Goal: Transaction & Acquisition: Purchase product/service

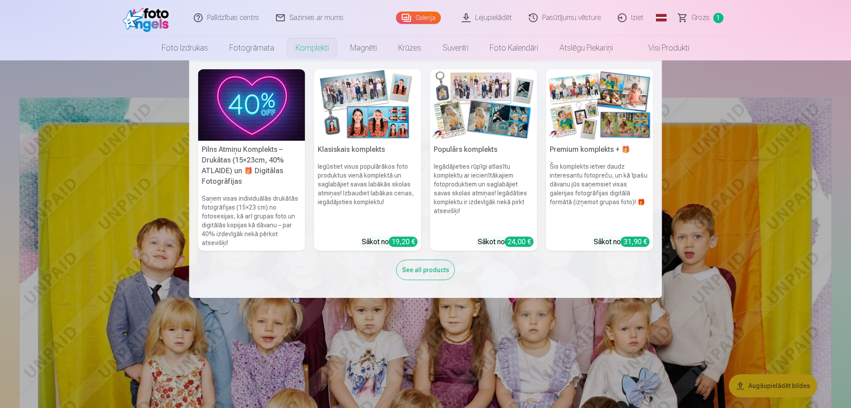
click at [603, 163] on h6 "Šis komplekts ietver daudz interesantu fotopreču, un kā īpašu dāvanu jūs saņems…" at bounding box center [599, 196] width 107 height 75
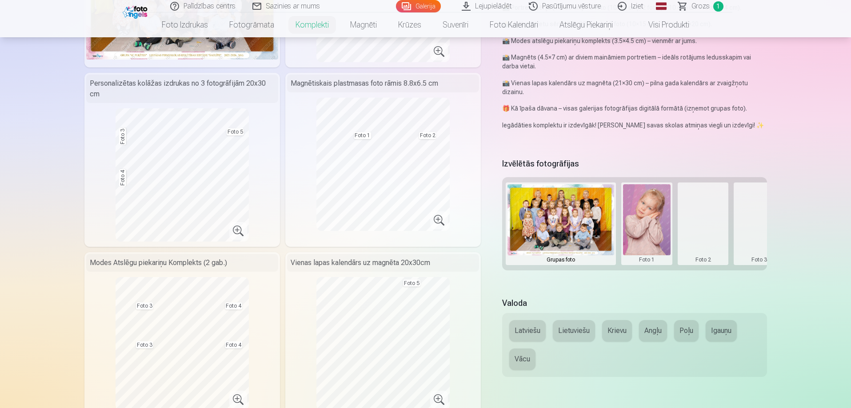
scroll to position [222, 0]
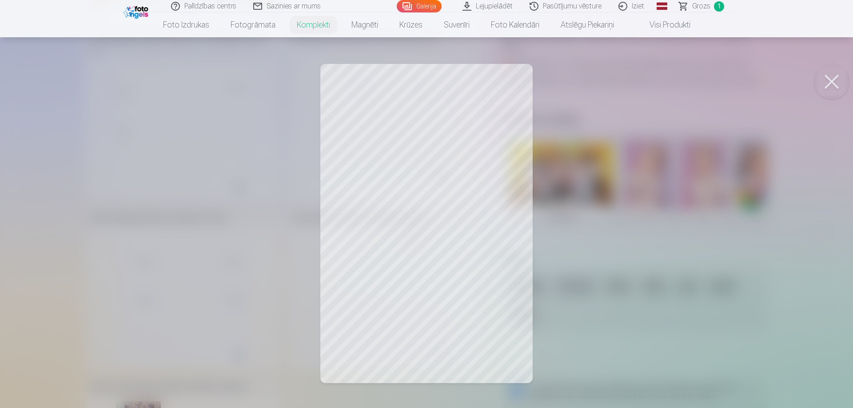
click at [727, 307] on div at bounding box center [426, 204] width 853 height 408
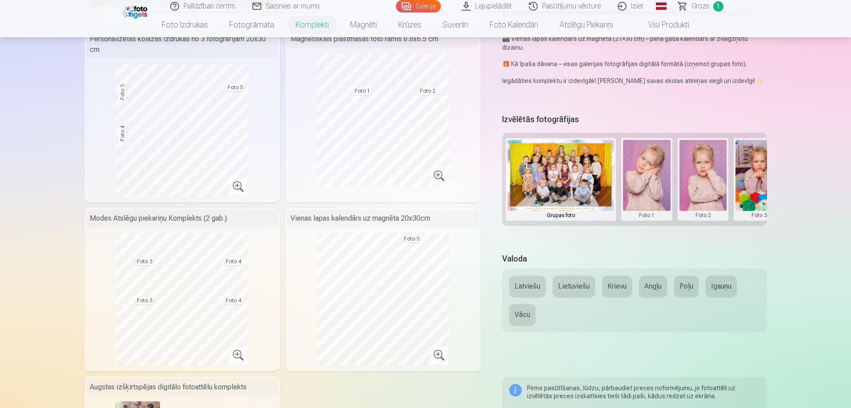
click at [534, 289] on button "Latviešu" at bounding box center [527, 286] width 36 height 21
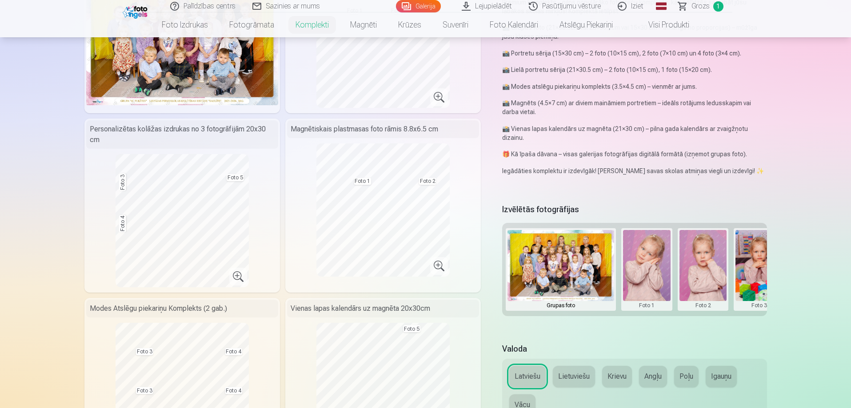
scroll to position [133, 0]
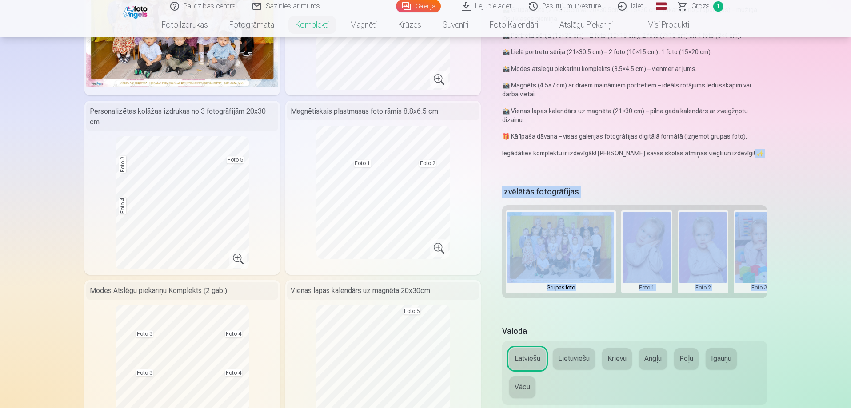
scroll to position [178, 0]
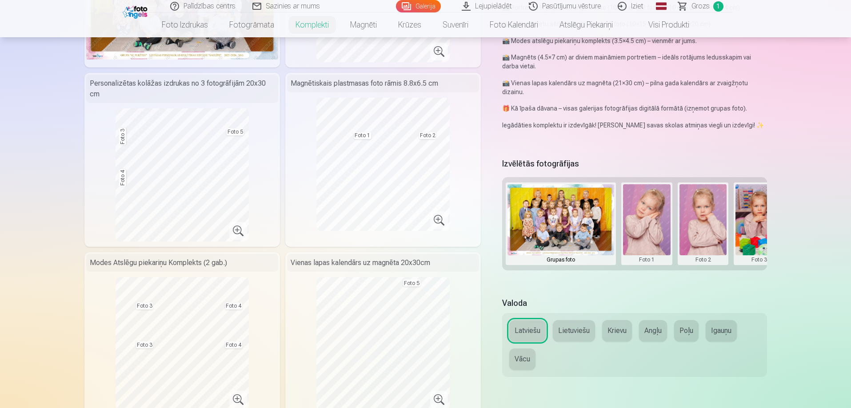
drag, startPoint x: 651, startPoint y: 274, endPoint x: 655, endPoint y: 272, distance: 4.8
click at [654, 272] on div "Izvēlētās fotogrāfijas Grupas foto Foto 1 Foto 2 Foto 3 Foto 4 Foto 5" at bounding box center [634, 221] width 264 height 131
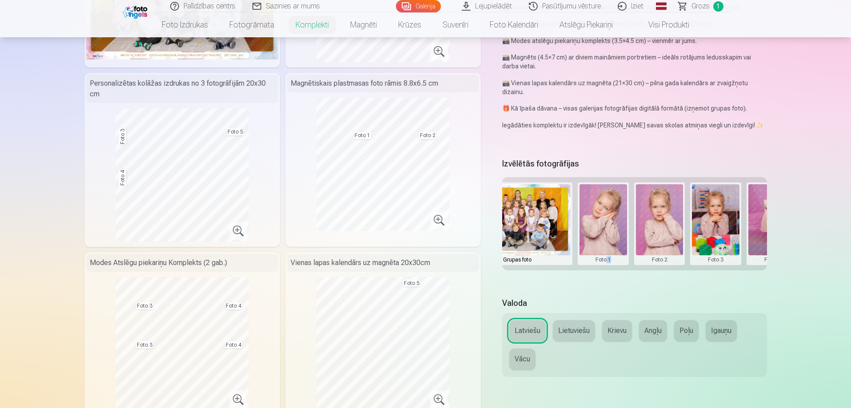
scroll to position [0, 59]
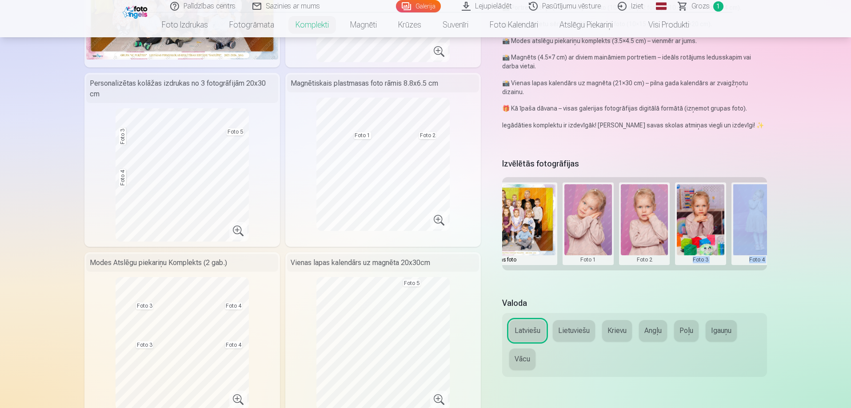
drag, startPoint x: 696, startPoint y: 273, endPoint x: 794, endPoint y: 273, distance: 97.8
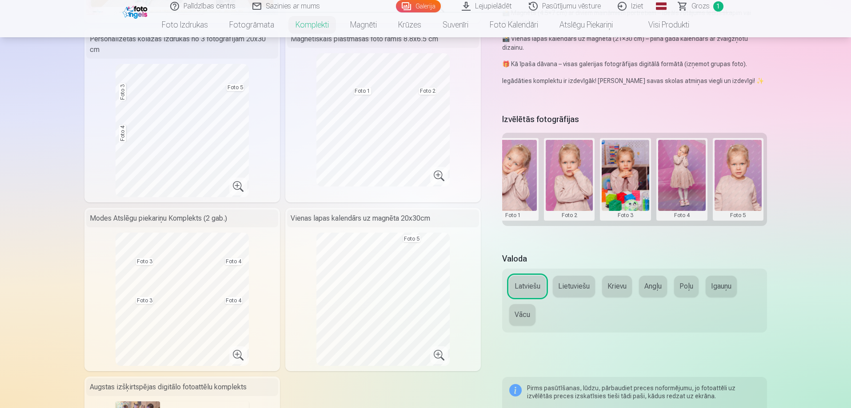
scroll to position [0, 132]
click at [735, 181] on button at bounding box center [740, 179] width 48 height 79
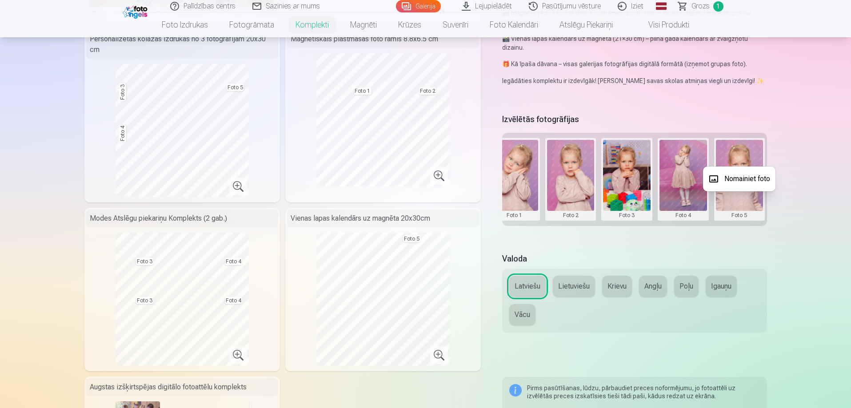
click at [736, 179] on button "Nomainiet foto" at bounding box center [739, 179] width 72 height 25
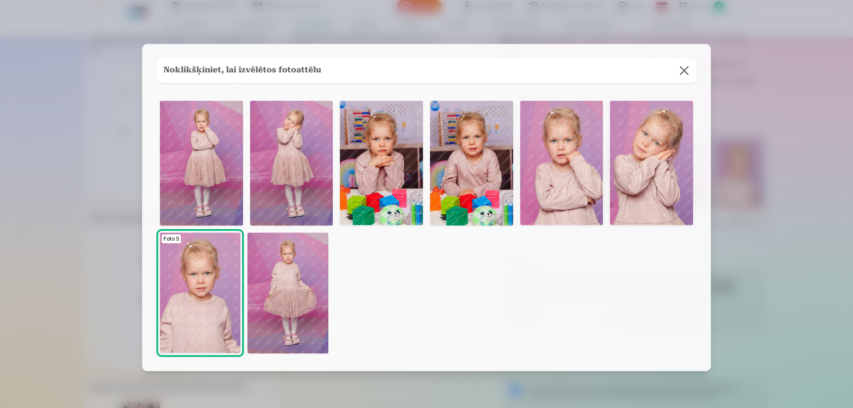
click at [645, 164] on img at bounding box center [651, 163] width 83 height 124
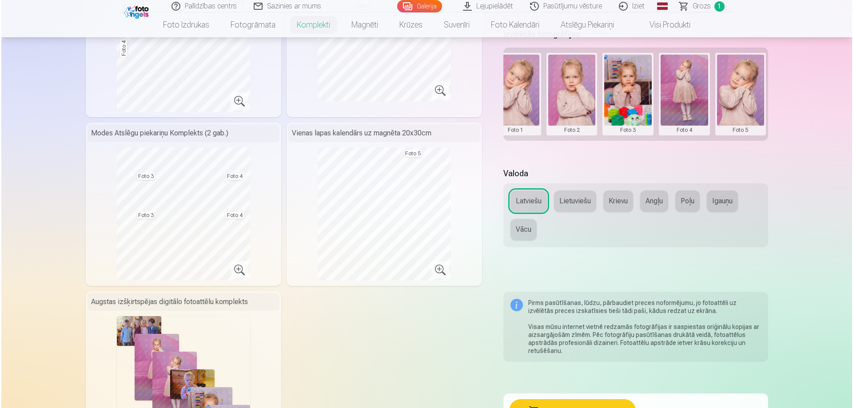
scroll to position [356, 0]
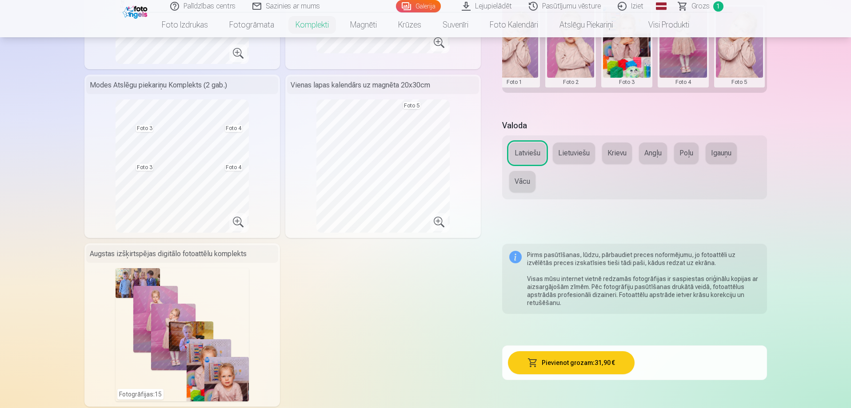
click at [561, 363] on button "Pievienot grozam : 31,90 €" at bounding box center [571, 363] width 127 height 23
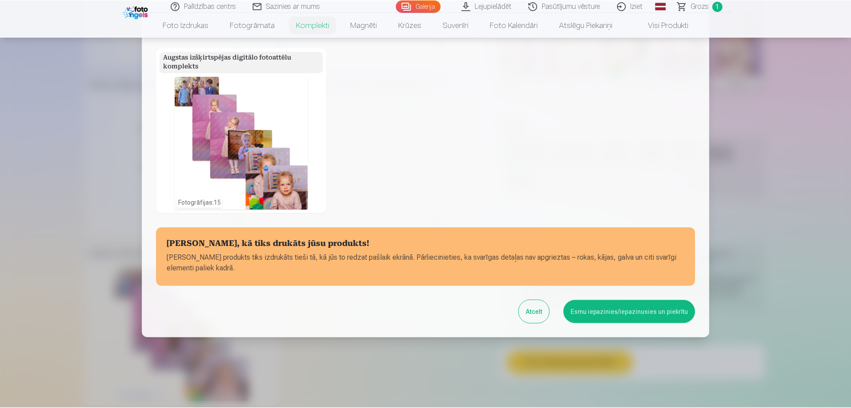
scroll to position [281, 0]
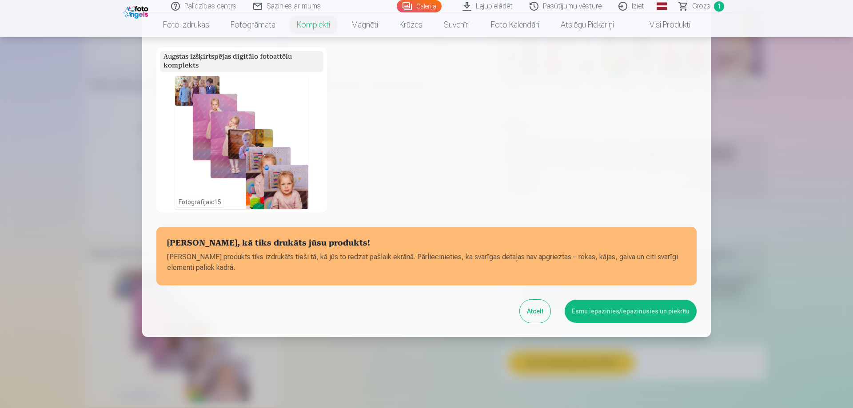
click at [613, 307] on button "Esmu iepazinies/iepazinusies un piekrītu" at bounding box center [631, 311] width 132 height 23
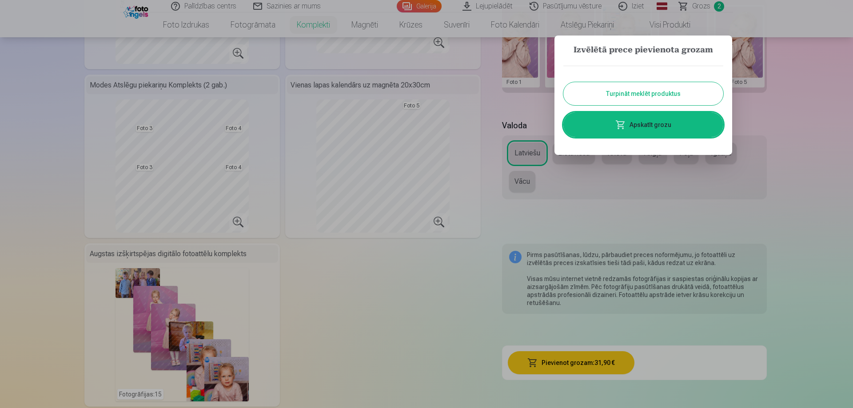
click at [674, 100] on button "Turpināt meklēt produktus" at bounding box center [644, 93] width 160 height 23
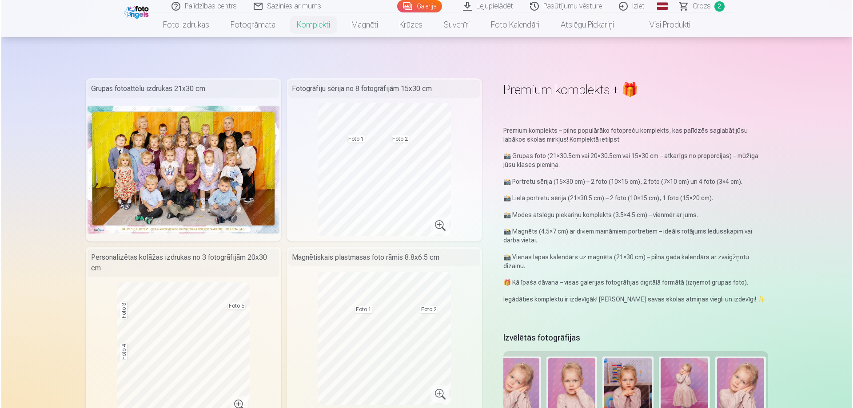
scroll to position [0, 0]
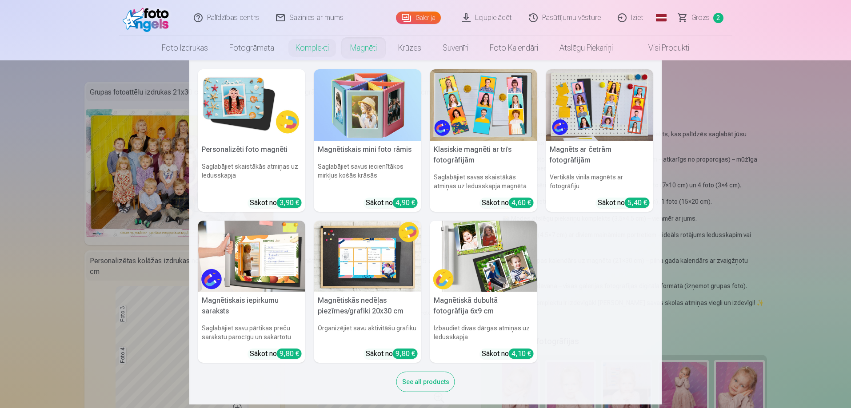
click at [257, 145] on h5 "Personalizēti foto magnēti" at bounding box center [251, 150] width 107 height 18
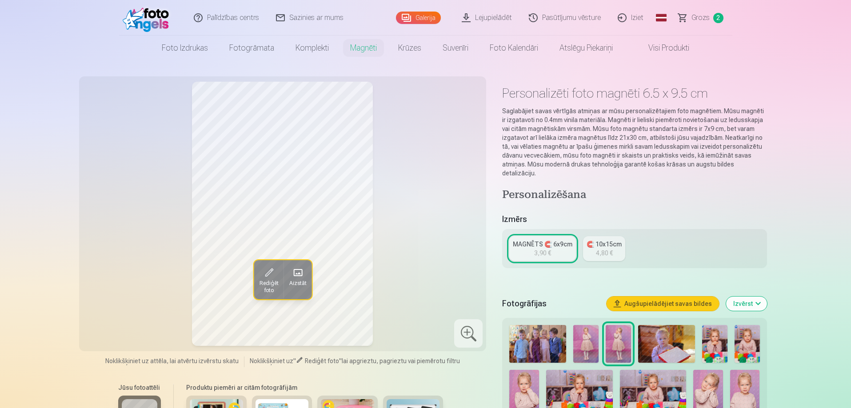
click at [296, 280] on span "Aizstāt" at bounding box center [297, 283] width 17 height 7
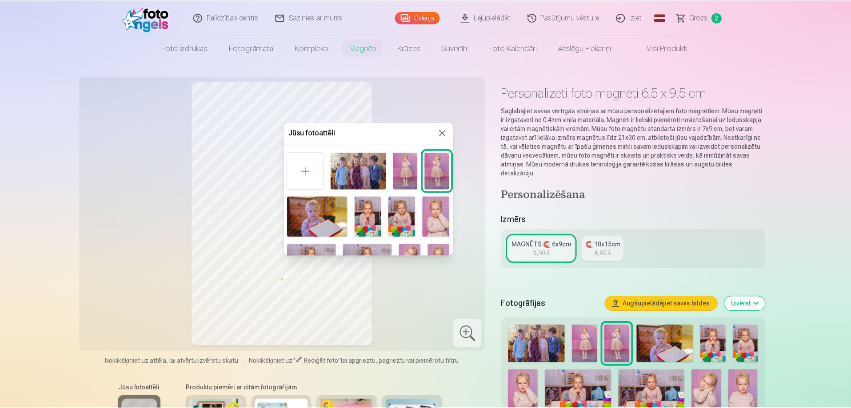
scroll to position [44, 0]
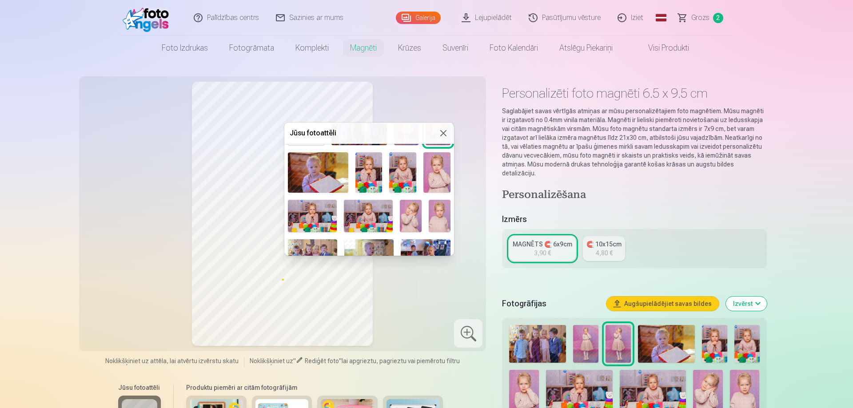
click at [404, 215] on img at bounding box center [411, 216] width 22 height 32
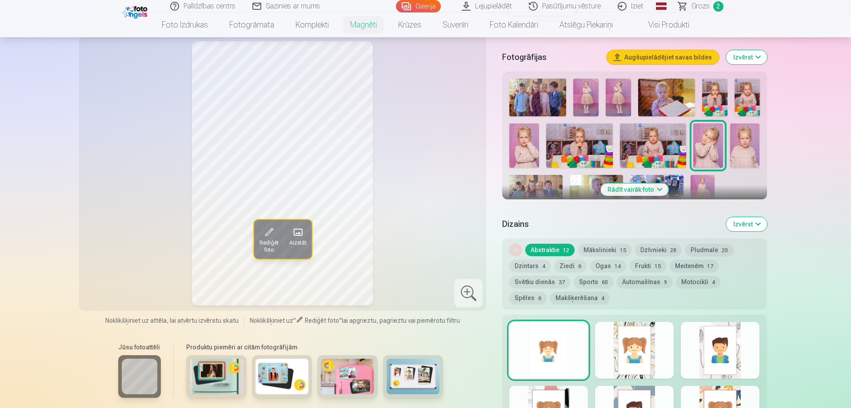
scroll to position [311, 0]
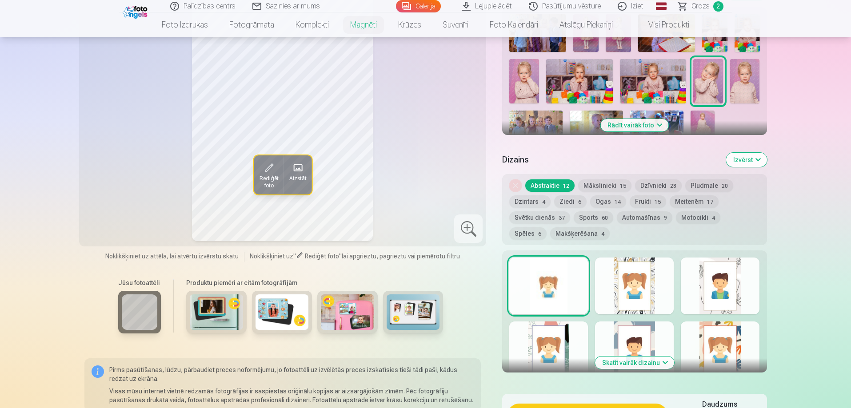
click at [572, 196] on button "Ziedi 6" at bounding box center [570, 202] width 32 height 12
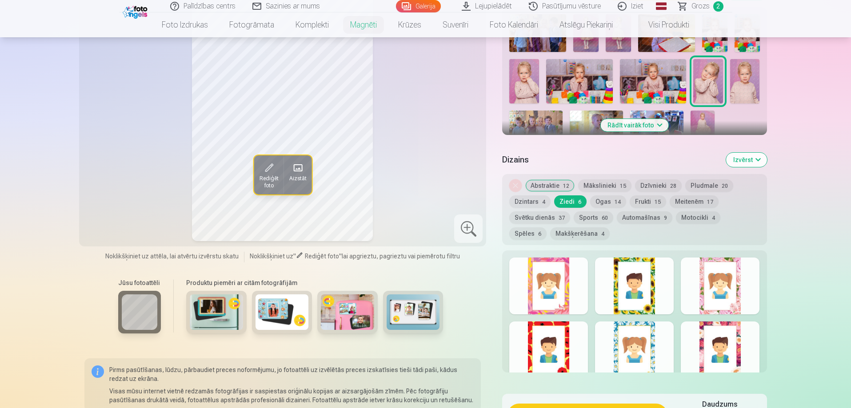
click at [751, 278] on div at bounding box center [720, 286] width 79 height 57
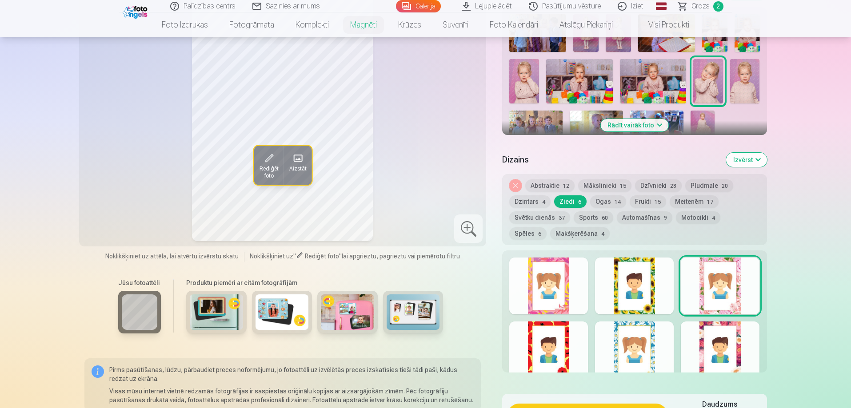
click at [741, 324] on div at bounding box center [720, 350] width 79 height 57
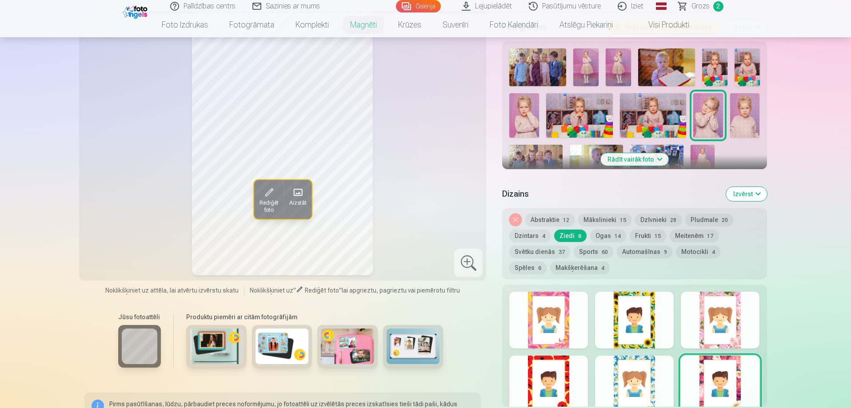
scroll to position [267, 0]
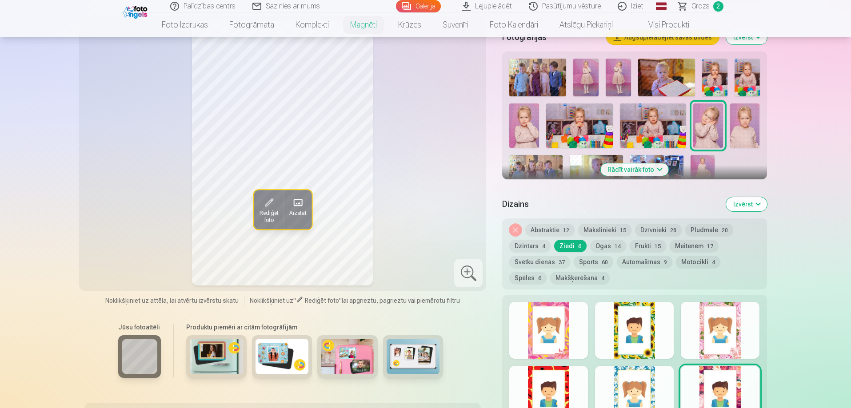
click at [740, 319] on div at bounding box center [720, 330] width 79 height 57
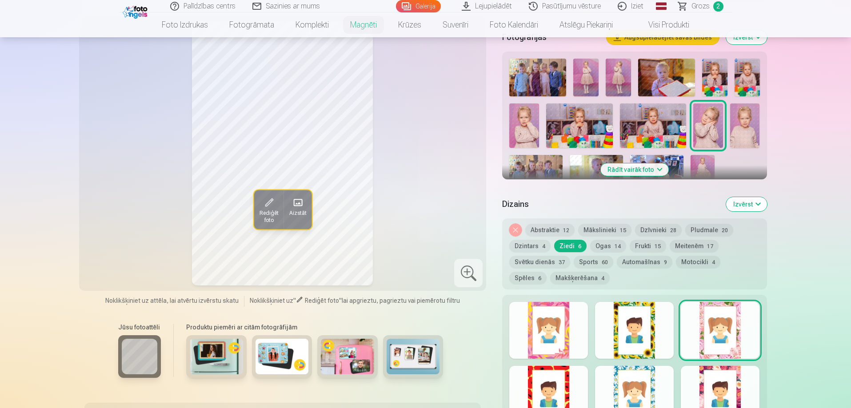
click at [738, 370] on div at bounding box center [720, 394] width 79 height 57
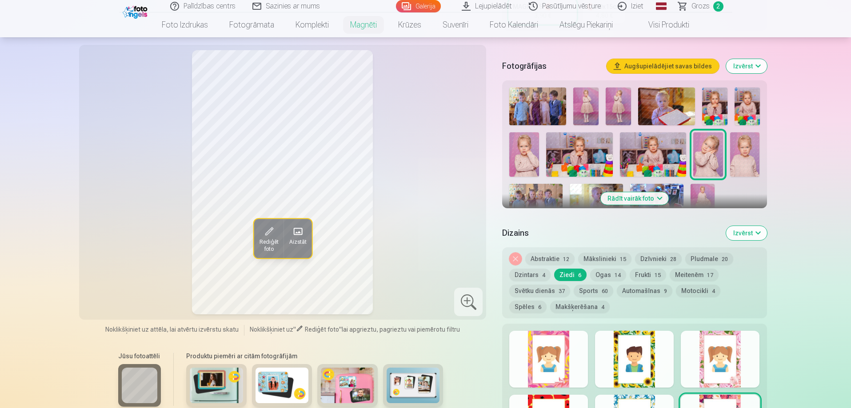
scroll to position [222, 0]
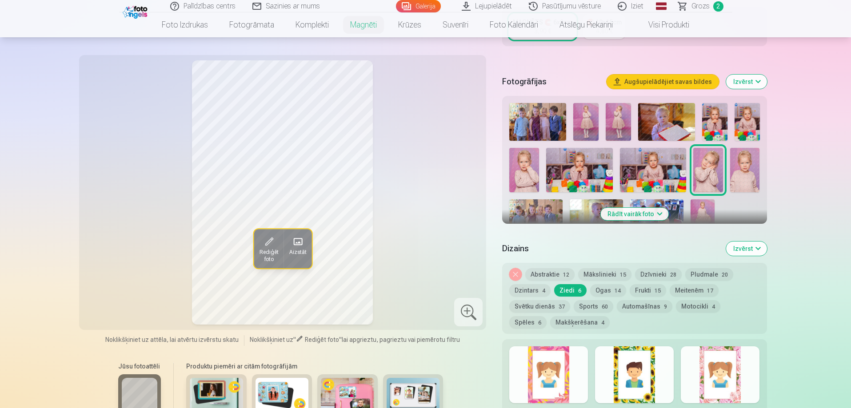
click at [722, 356] on div at bounding box center [720, 375] width 79 height 57
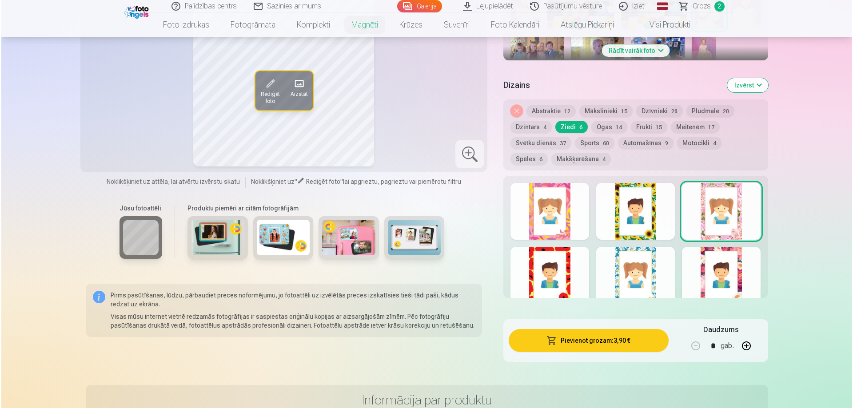
scroll to position [400, 0]
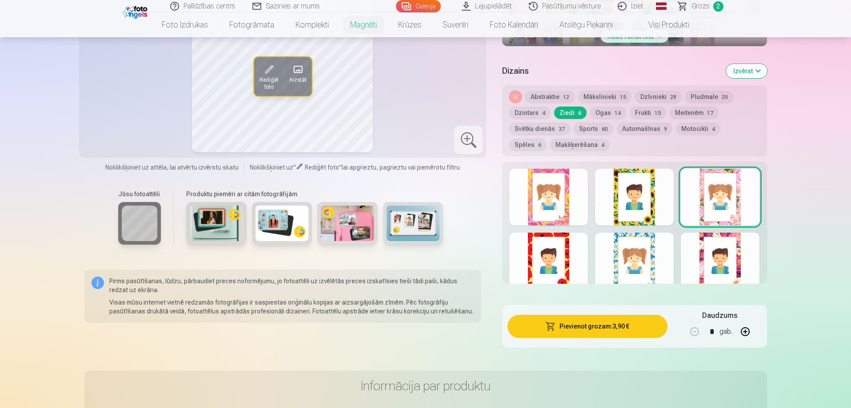
click at [632, 318] on button "Pievienot grozam : 3,90 €" at bounding box center [588, 326] width 160 height 23
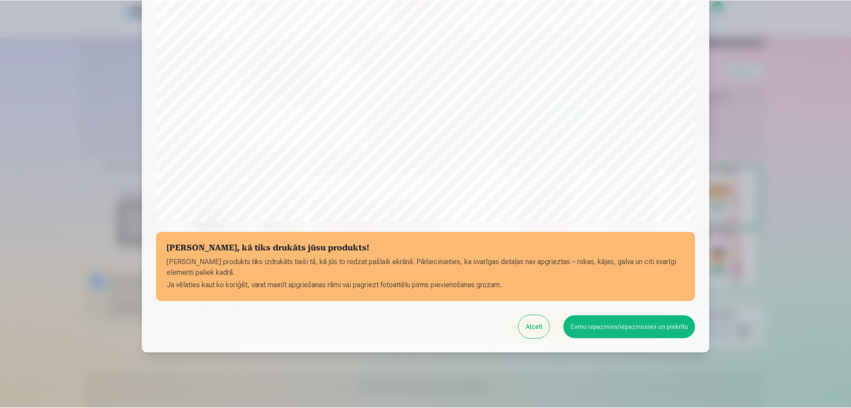
scroll to position [232, 0]
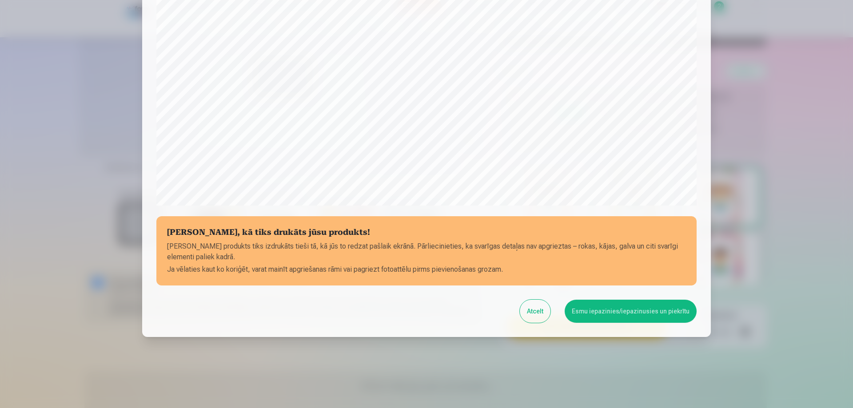
click at [614, 311] on button "Esmu iepazinies/iepazinusies un piekrītu" at bounding box center [631, 311] width 132 height 23
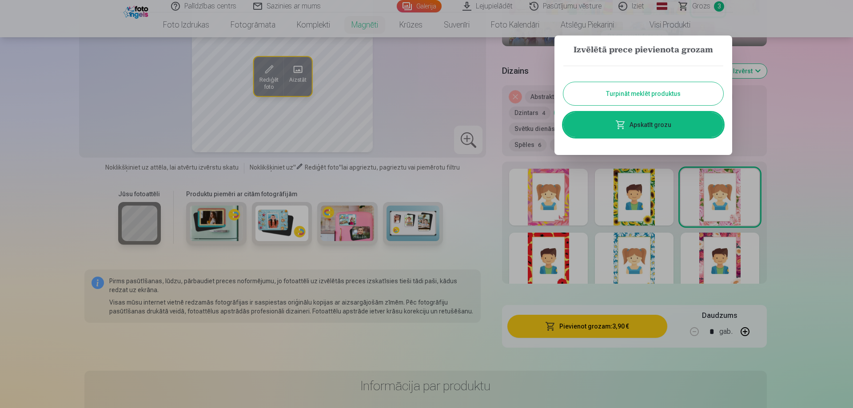
click at [704, 92] on button "Turpināt meklēt produktus" at bounding box center [644, 93] width 160 height 23
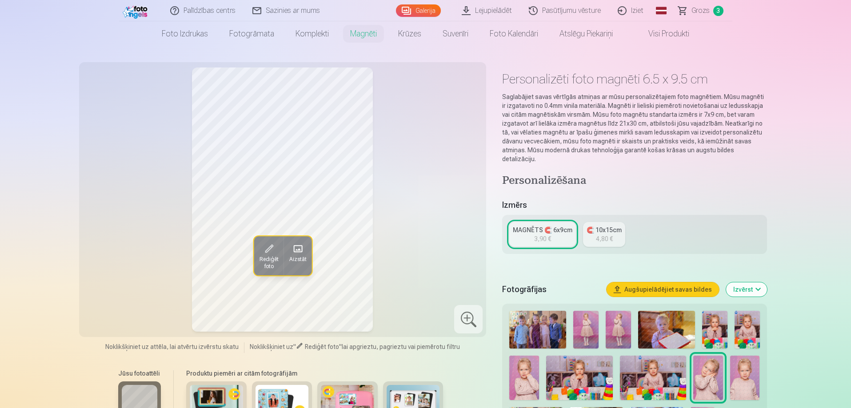
scroll to position [0, 0]
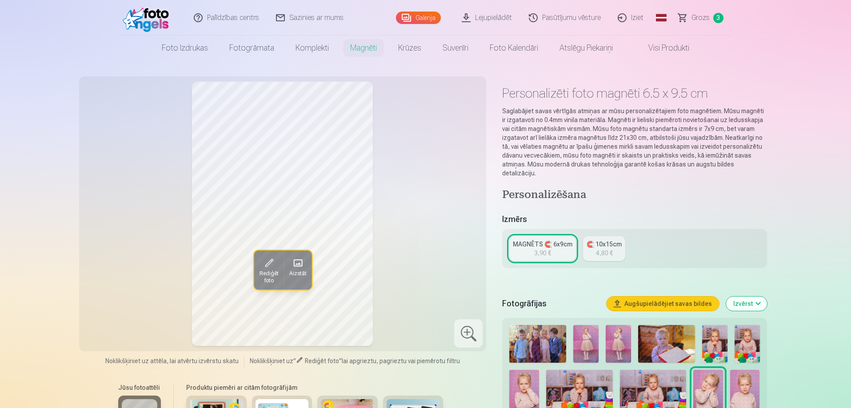
click at [698, 16] on span "Grozs" at bounding box center [701, 17] width 18 height 11
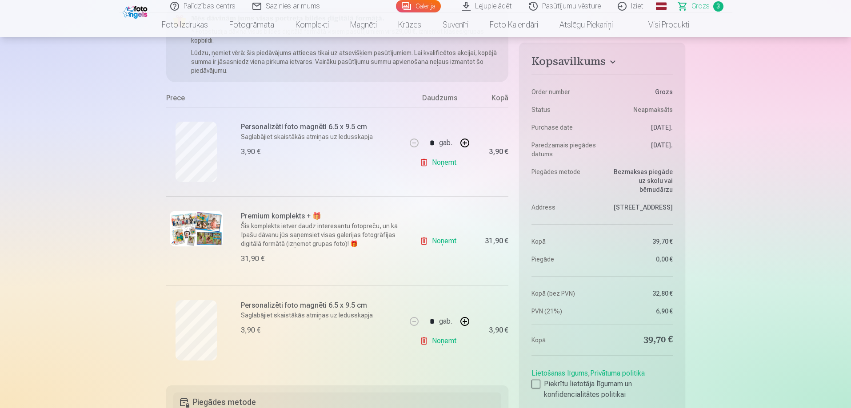
scroll to position [133, 0]
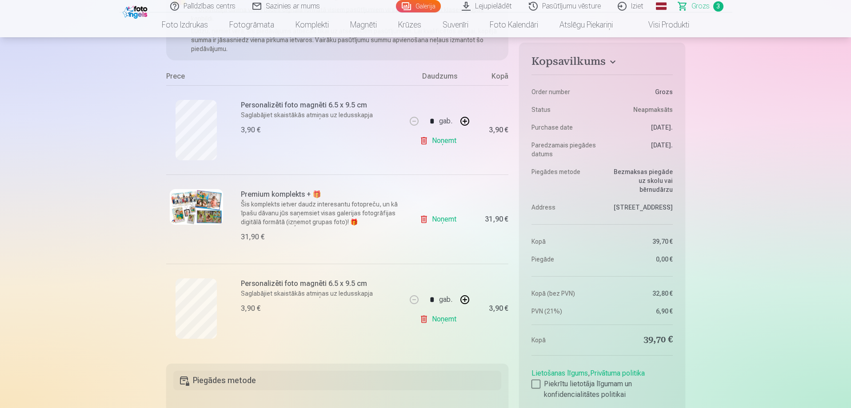
click at [437, 143] on link "Noņemt" at bounding box center [440, 141] width 40 height 18
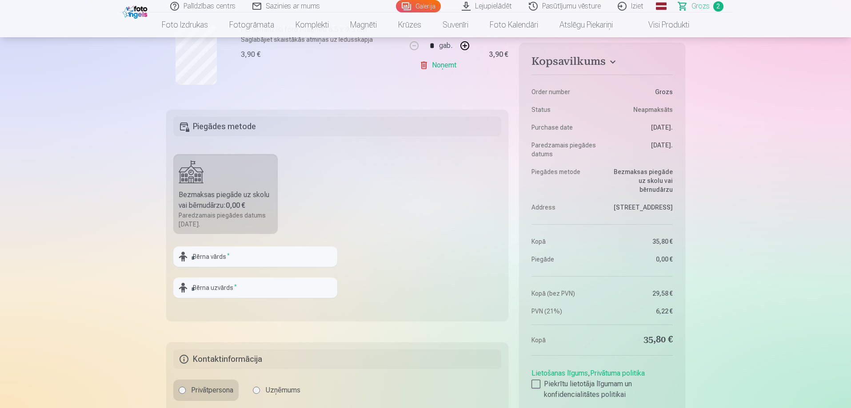
scroll to position [311, 0]
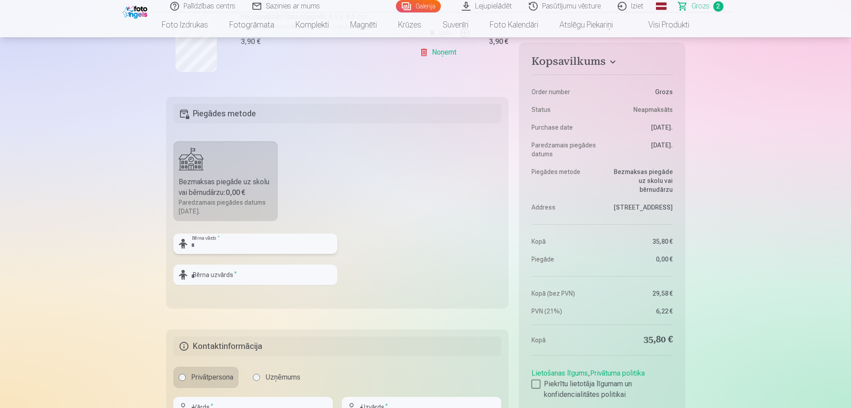
click at [268, 244] on input "text" at bounding box center [255, 244] width 164 height 20
type input "*"
click at [281, 226] on fieldset "Piegādes metode Bezmaksas piegāde uz skolu vai bērnudārzu : 0,00 € Paredzamais …" at bounding box center [337, 203] width 343 height 212
click at [217, 244] on input "*****" at bounding box center [255, 244] width 164 height 20
type input "********"
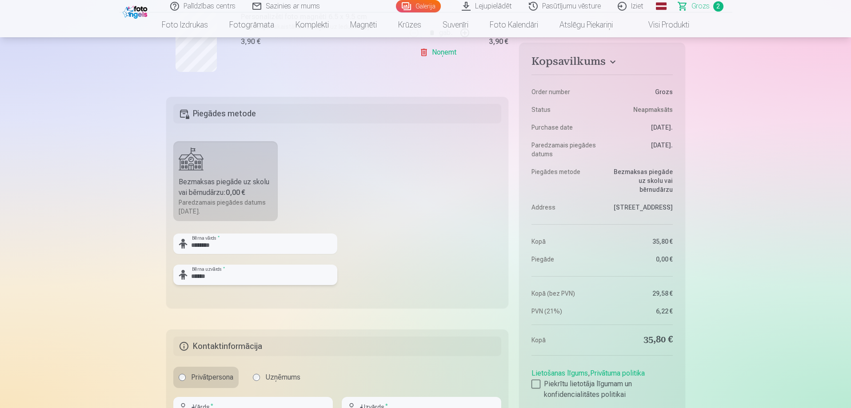
type input "******"
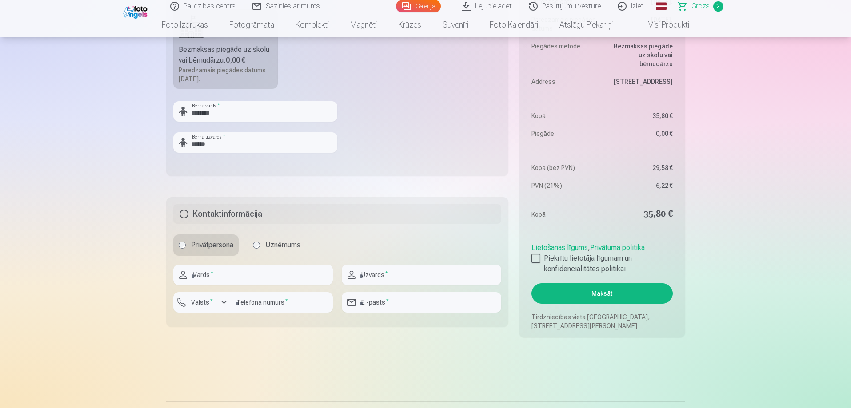
scroll to position [444, 0]
click at [253, 272] on input "text" at bounding box center [253, 274] width 160 height 20
type input "********"
type input "*******"
type input "********"
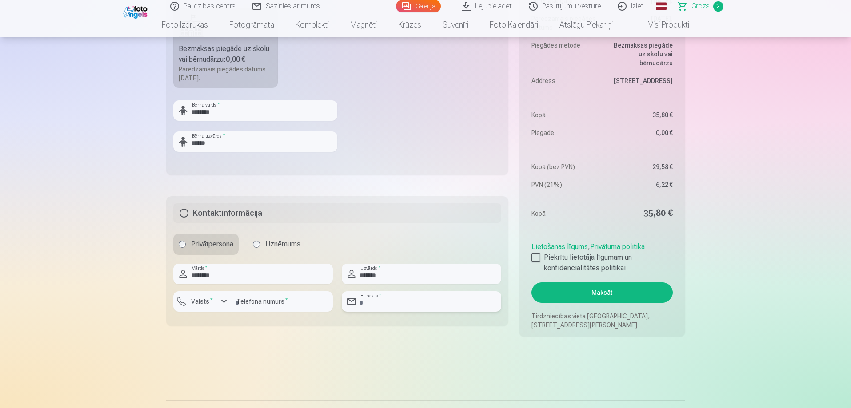
click at [419, 306] on input "email" at bounding box center [422, 302] width 160 height 20
type input "**********"
click at [534, 260] on div at bounding box center [536, 257] width 9 height 9
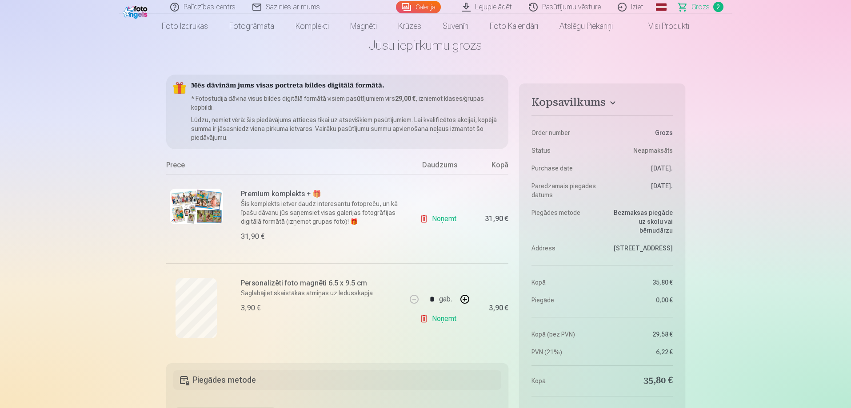
scroll to position [0, 0]
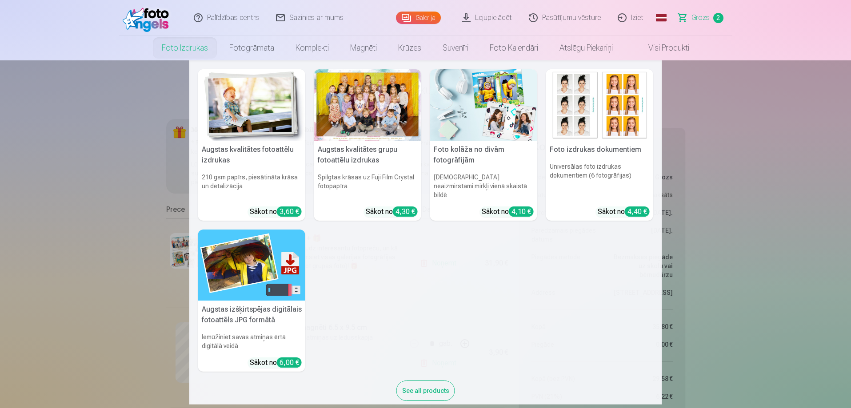
click at [195, 49] on link "Foto izdrukas" at bounding box center [185, 48] width 68 height 25
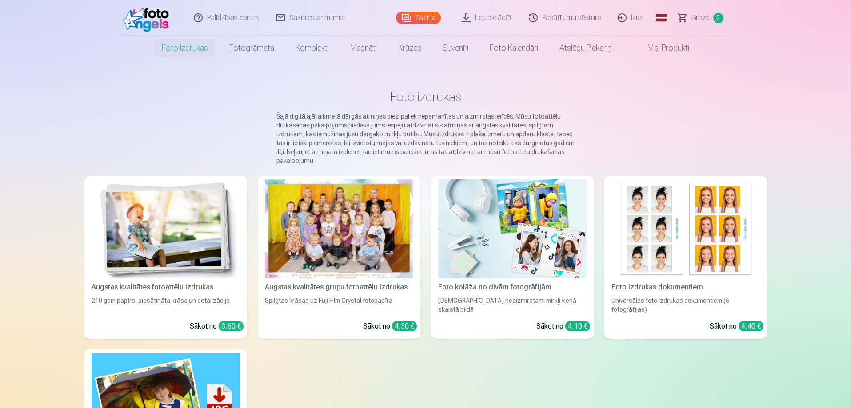
click at [704, 19] on span "Grozs" at bounding box center [701, 17] width 18 height 11
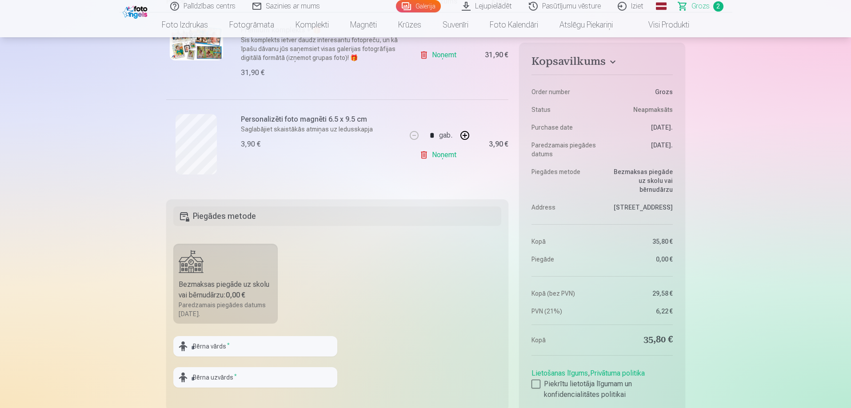
scroll to position [222, 0]
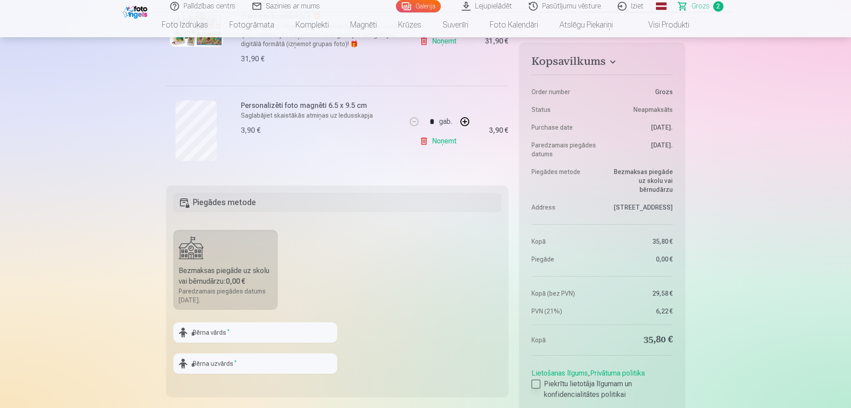
click at [536, 384] on div at bounding box center [536, 384] width 9 height 9
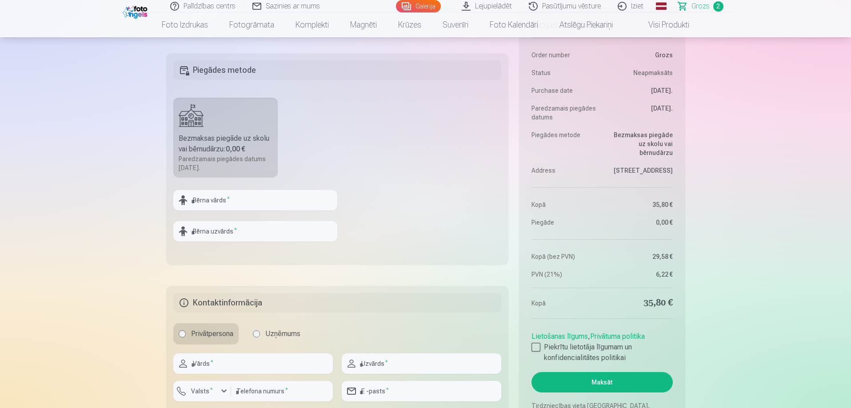
scroll to position [356, 0]
click at [244, 199] on input "text" at bounding box center [255, 199] width 164 height 20
type input "*"
drag, startPoint x: 220, startPoint y: 201, endPoint x: 224, endPoint y: 193, distance: 8.9
click at [220, 201] on input "text" at bounding box center [255, 199] width 164 height 20
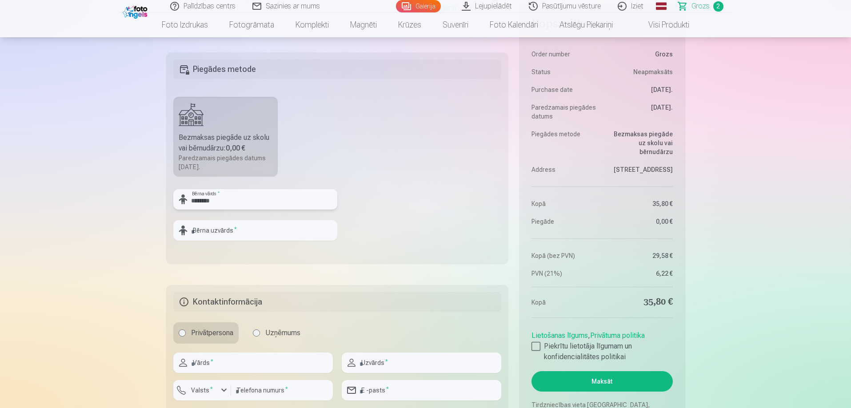
type input "********"
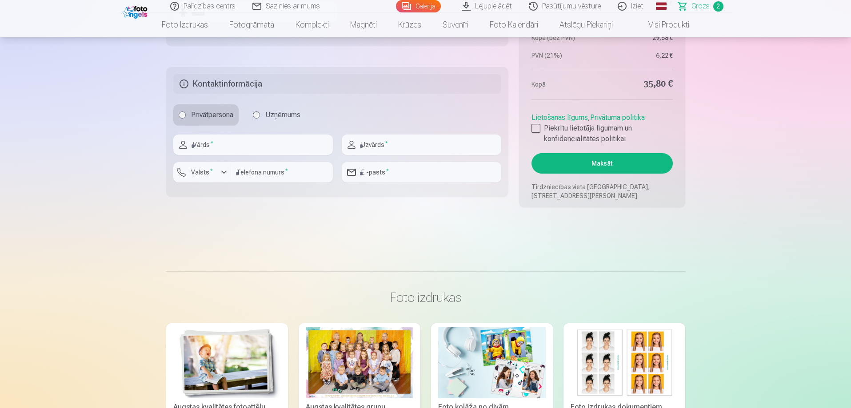
scroll to position [578, 0]
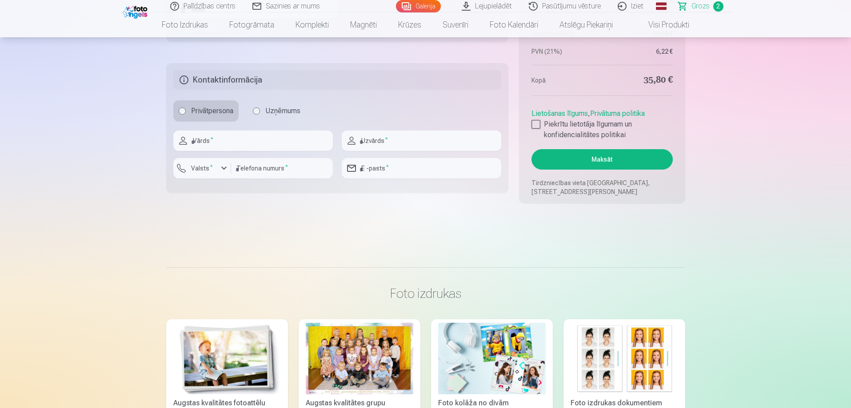
type input "******"
click at [273, 138] on input "text" at bounding box center [253, 141] width 160 height 20
type input "********"
type input "*******"
type input "********"
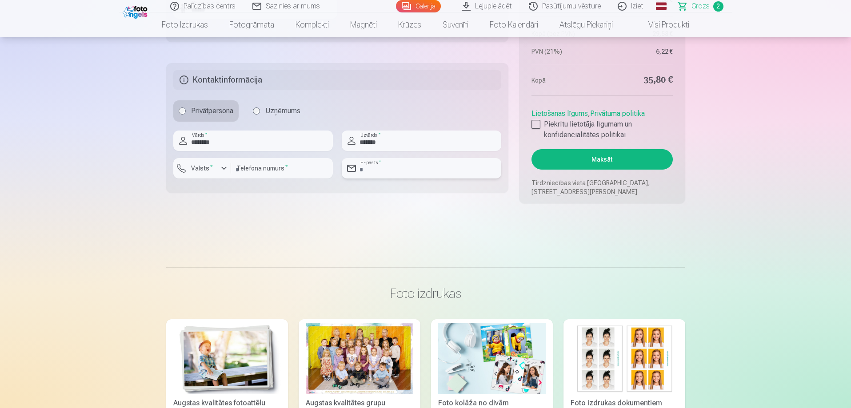
click at [439, 172] on input "email" at bounding box center [422, 168] width 160 height 20
type input "**********"
click at [616, 165] on button "Maksāt" at bounding box center [602, 159] width 141 height 20
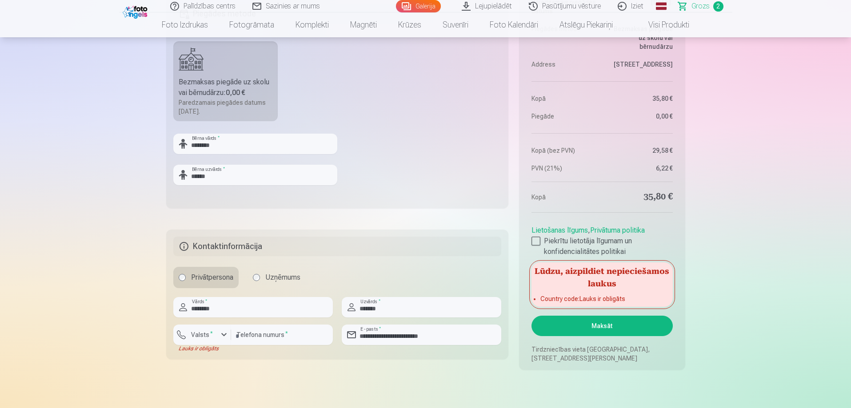
scroll to position [400, 0]
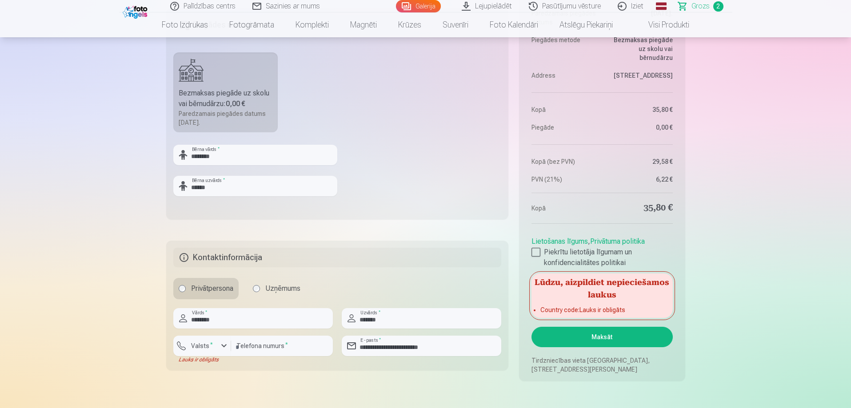
click at [251, 72] on label "Bezmaksas piegāde uz skolu vai bērnudārzu : 0,00 € Paredzamais piegādes datums …" at bounding box center [225, 92] width 105 height 80
click at [240, 96] on div "Bezmaksas piegāde uz skolu vai bērnudārzu : 0,00 €" at bounding box center [226, 98] width 94 height 21
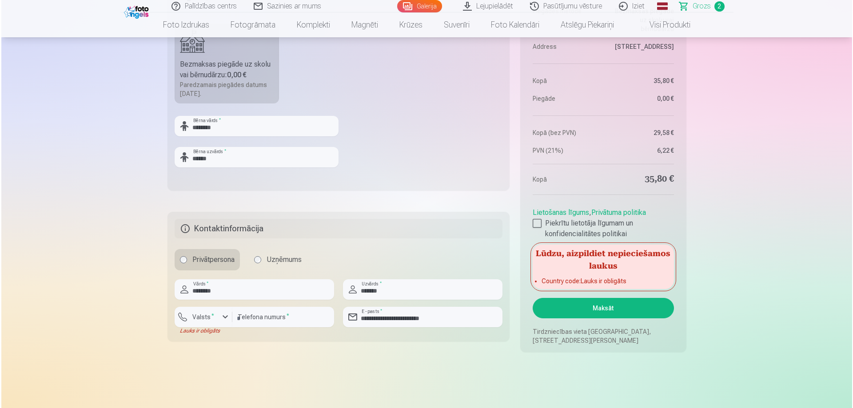
scroll to position [444, 0]
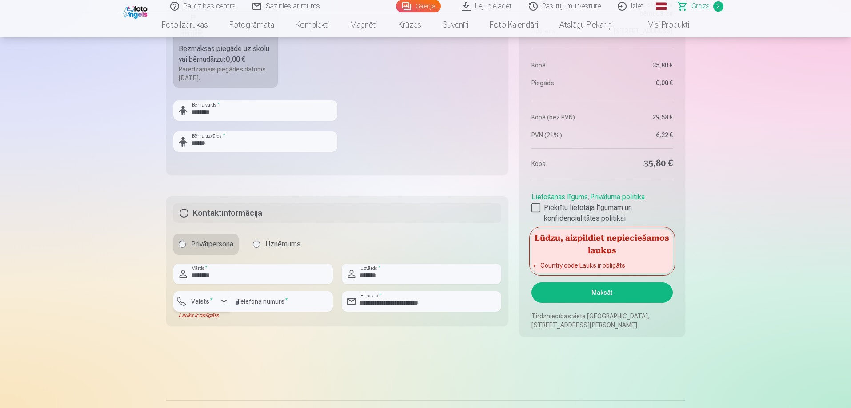
click at [225, 301] on div "button" at bounding box center [224, 301] width 11 height 11
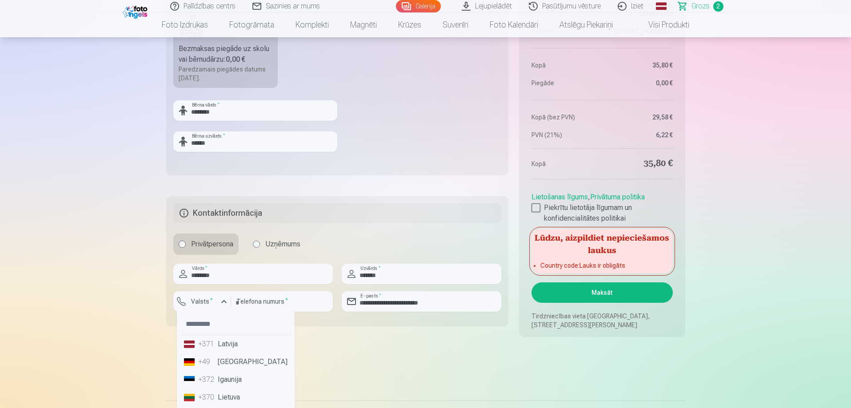
click at [228, 344] on li "+371 Latvija" at bounding box center [235, 345] width 111 height 18
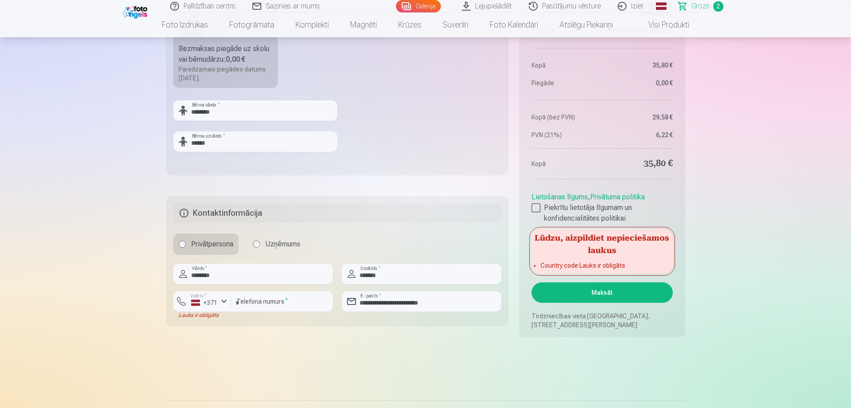
click at [628, 296] on button "Maksāt" at bounding box center [602, 293] width 141 height 20
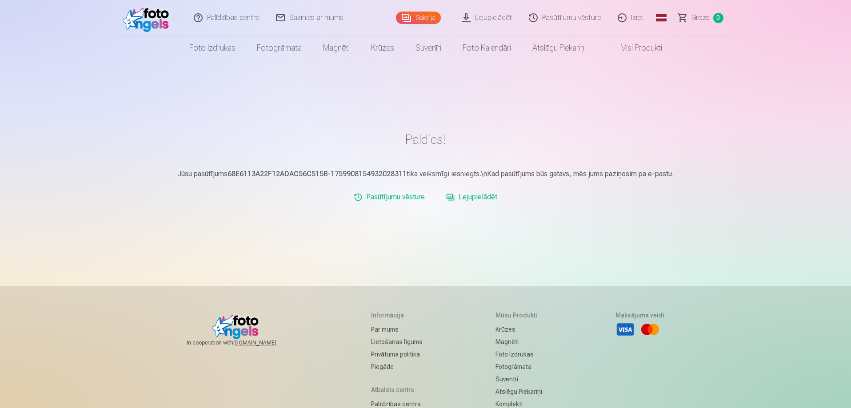
click at [465, 196] on link "Lejupielādēt" at bounding box center [472, 197] width 58 height 18
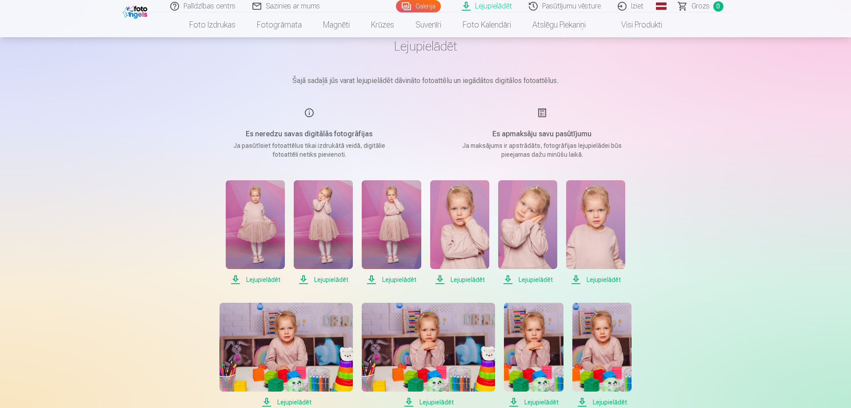
scroll to position [89, 0]
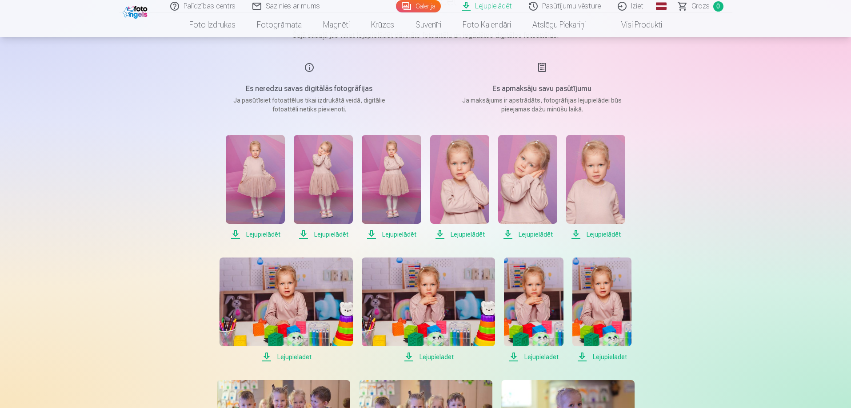
click at [273, 233] on span "Lejupielādēt" at bounding box center [255, 234] width 59 height 11
click at [336, 236] on span "Lejupielādēt" at bounding box center [323, 234] width 59 height 11
click at [407, 235] on span "Lejupielādēt" at bounding box center [391, 234] width 59 height 11
click at [474, 236] on span "Lejupielādēt" at bounding box center [459, 234] width 59 height 11
click at [523, 235] on span "Lejupielādēt" at bounding box center [527, 234] width 59 height 11
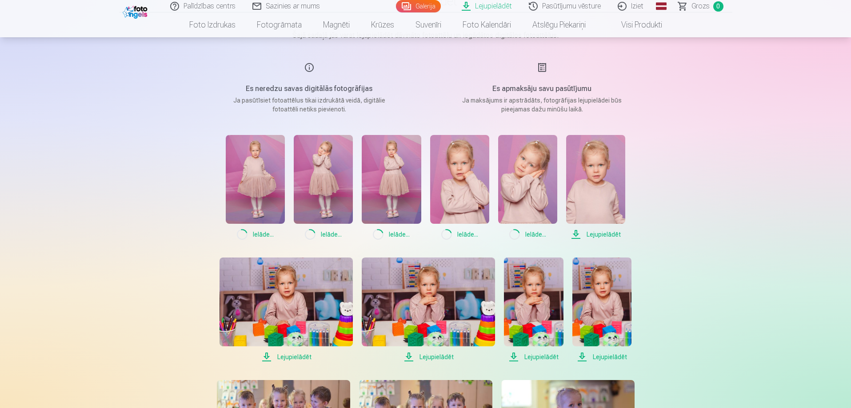
click at [608, 233] on span "Lejupielādēt" at bounding box center [595, 234] width 59 height 11
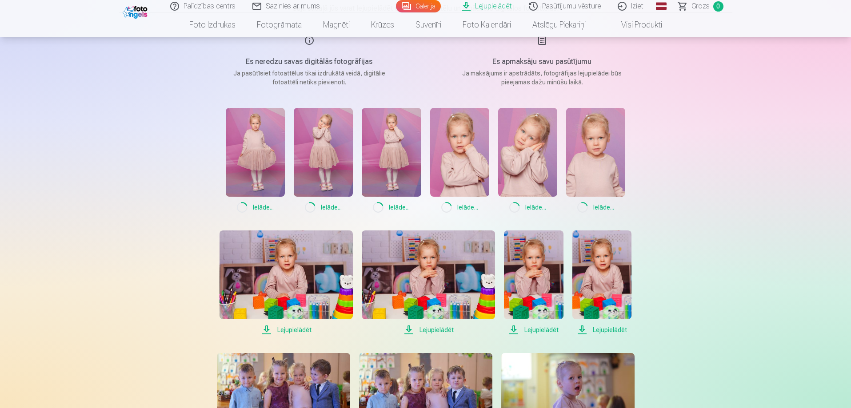
scroll to position [178, 0]
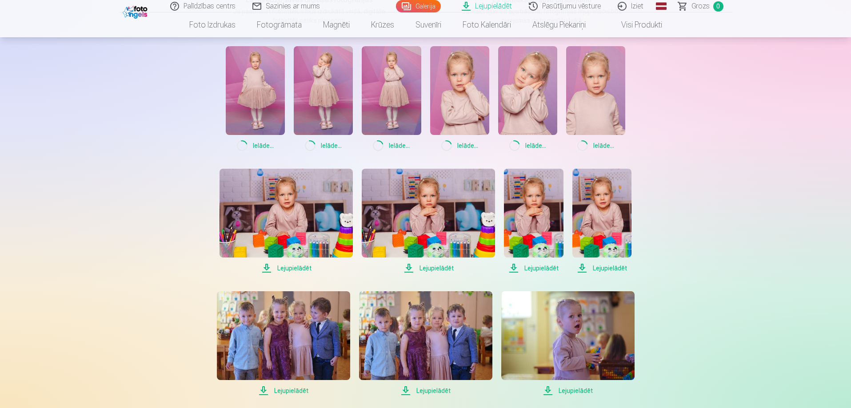
click at [280, 268] on span "Lejupielādēt" at bounding box center [286, 268] width 133 height 11
click at [423, 268] on span "Lejupielādēt" at bounding box center [428, 268] width 133 height 11
click at [535, 268] on span "Lejupielādēt" at bounding box center [533, 268] width 59 height 11
drag, startPoint x: 603, startPoint y: 268, endPoint x: 576, endPoint y: 268, distance: 27.6
click at [602, 268] on span "Lejupielādēt" at bounding box center [601, 268] width 59 height 11
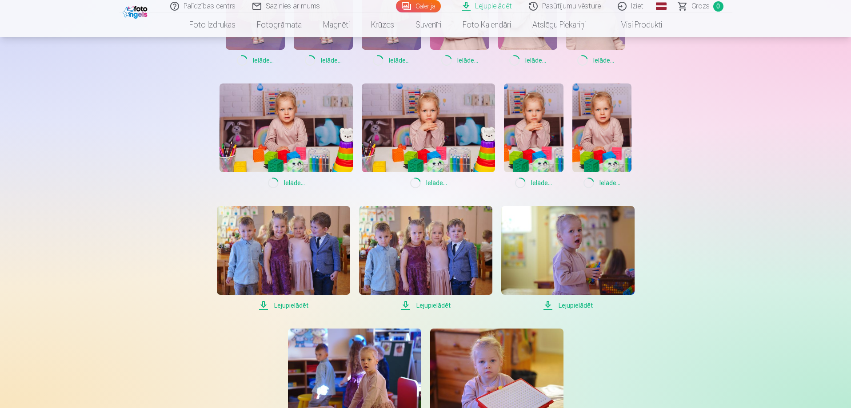
scroll to position [267, 0]
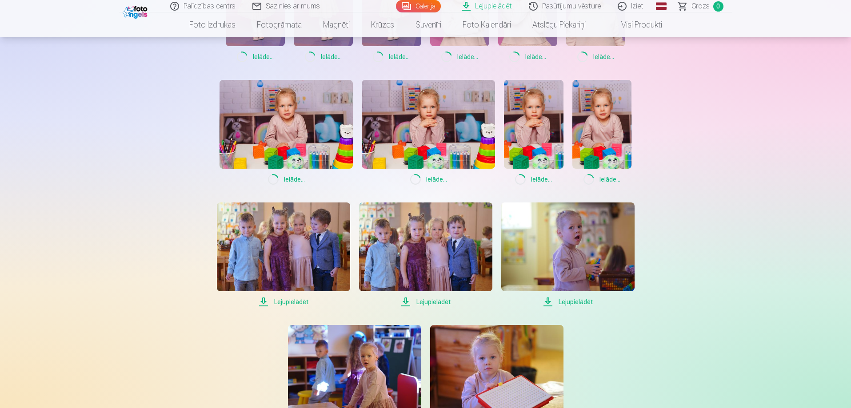
click at [288, 300] on span "Lejupielādēt" at bounding box center [283, 302] width 133 height 11
click at [431, 298] on span "Lejupielādēt" at bounding box center [425, 302] width 133 height 11
click at [576, 300] on span "Lejupielādēt" at bounding box center [567, 302] width 133 height 11
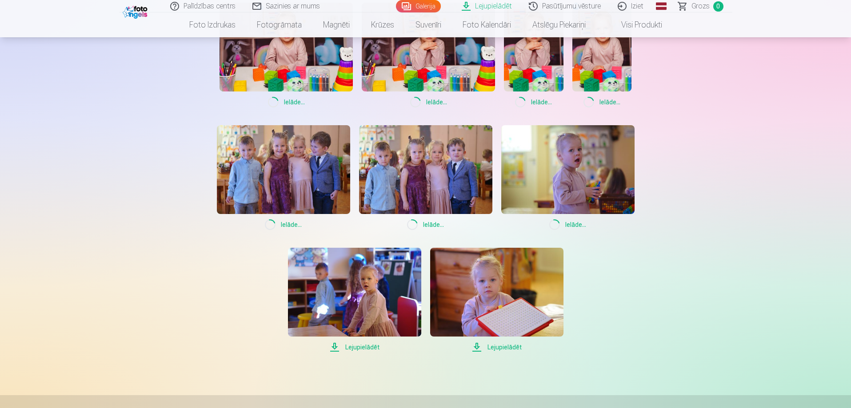
scroll to position [400, 0]
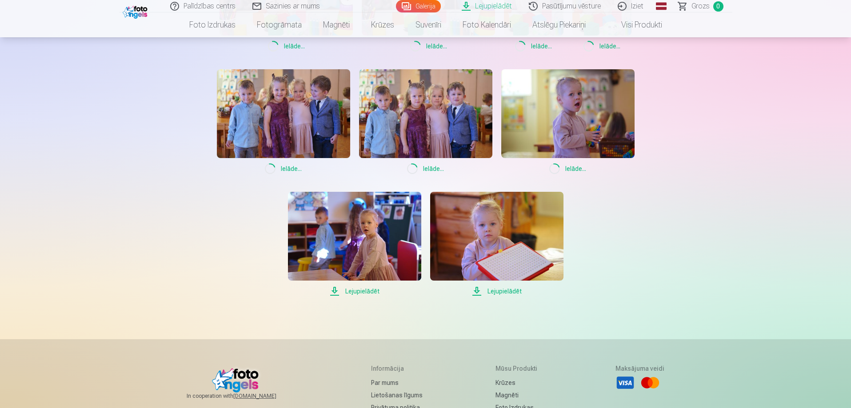
click at [365, 291] on span "Lejupielādēt" at bounding box center [354, 291] width 133 height 11
click at [505, 290] on span "Lejupielādēt" at bounding box center [496, 291] width 133 height 11
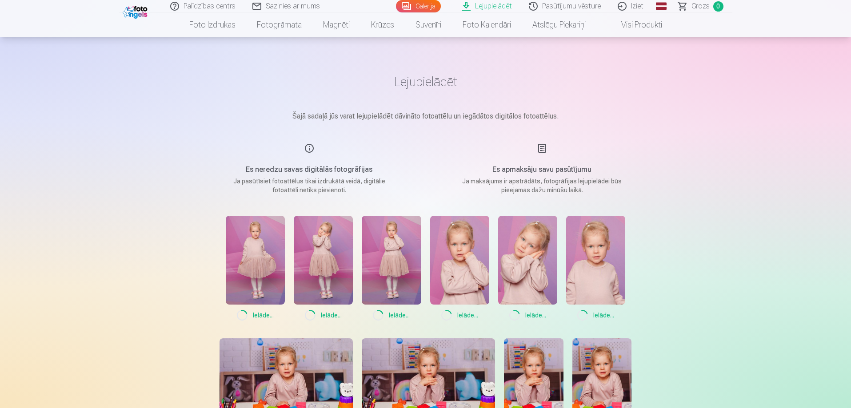
scroll to position [0, 0]
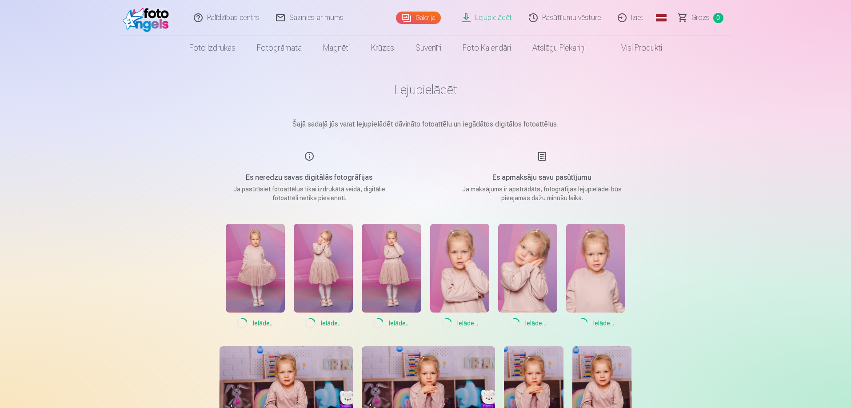
click at [502, 16] on link "Lejupielādēt" at bounding box center [487, 18] width 67 height 36
click at [406, 16] on link "Galerija" at bounding box center [418, 18] width 45 height 12
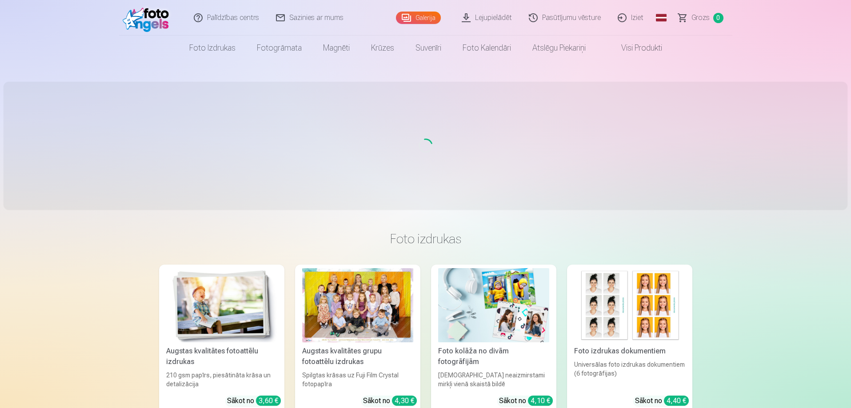
click at [485, 14] on link "Lejupielādēt" at bounding box center [487, 18] width 67 height 36
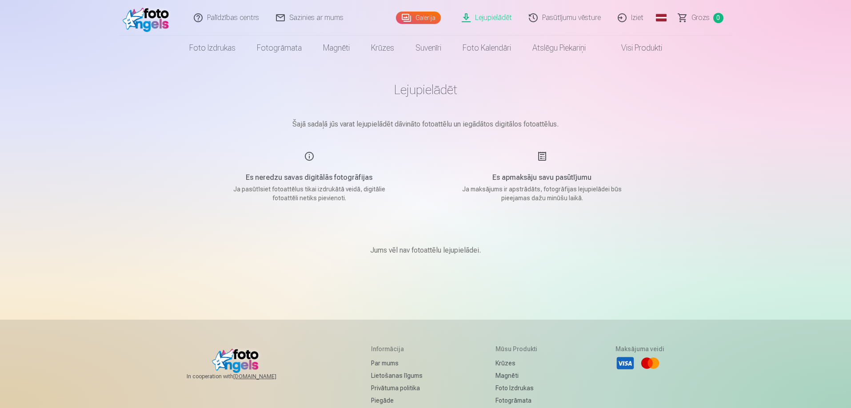
click at [402, 108] on main "Lejupielādēt Šajā sadaļā jūs varat lejupielādēt dāvināto fotoattēlu un iegādāto…" at bounding box center [426, 179] width 444 height 238
click at [316, 194] on p "Ja pasūtīsiet fotoattēlus tikai izdrukātā veidā, digitālie fotoattēli netiks pi…" at bounding box center [309, 194] width 169 height 18
click at [308, 156] on div "Es neredzu savas digitālās fotogrāfijas Ja pasūtīsiet fotoattēlus tikai izdrukā…" at bounding box center [310, 177] width 212 height 52
click at [552, 16] on link "Pasūtījumu vēsture" at bounding box center [565, 18] width 89 height 36
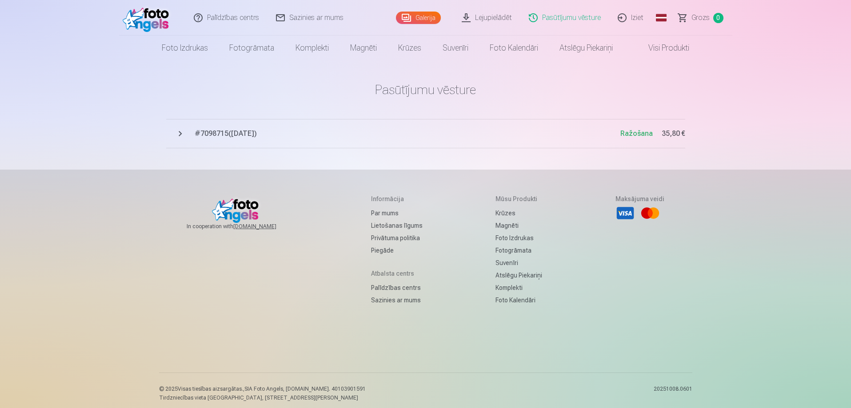
click at [208, 136] on span "# 7098715 ( [DATE] )" at bounding box center [408, 133] width 426 height 11
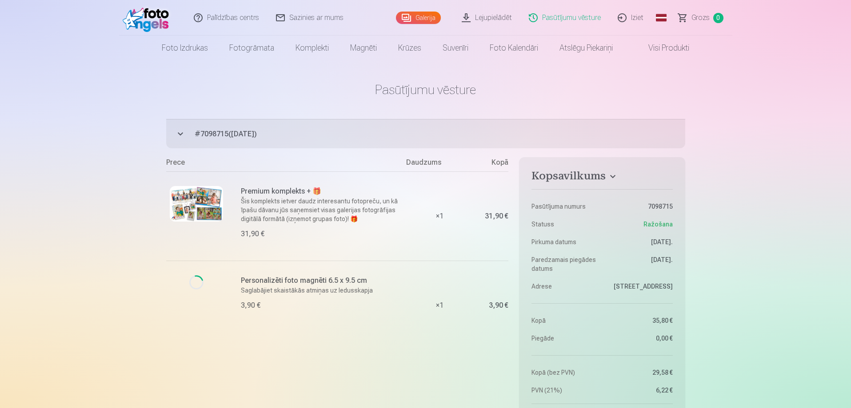
click at [489, 16] on link "Lejupielādēt" at bounding box center [487, 18] width 67 height 36
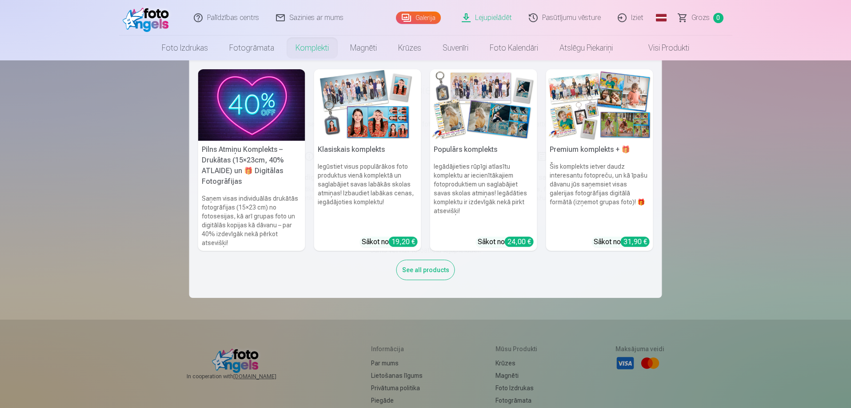
click at [324, 48] on link "Komplekti" at bounding box center [312, 48] width 55 height 25
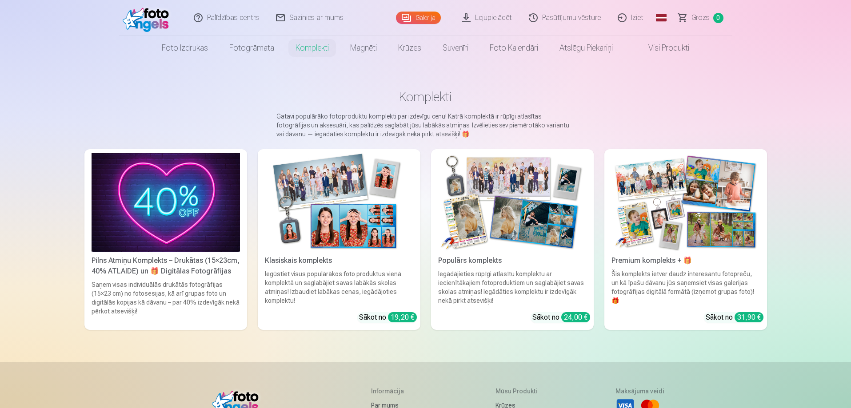
click at [504, 17] on link "Lejupielādēt" at bounding box center [487, 18] width 67 height 36
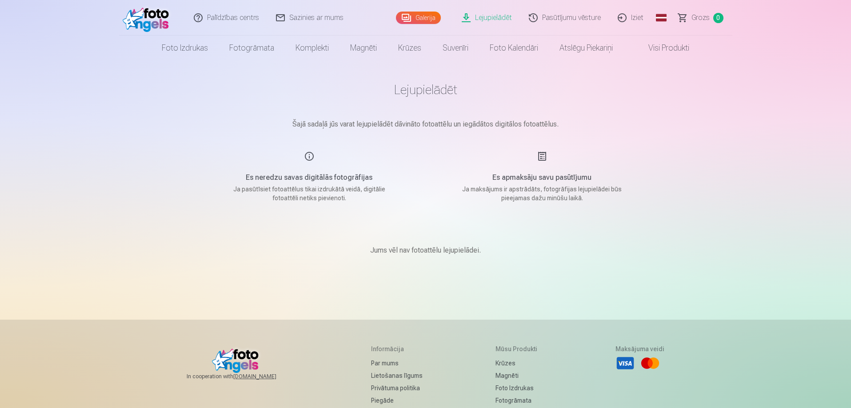
click at [417, 99] on main "Lejupielādēt Šajā sadaļā jūs varat lejupielādēt dāvināto fotoattēlu un iegādāto…" at bounding box center [426, 179] width 444 height 238
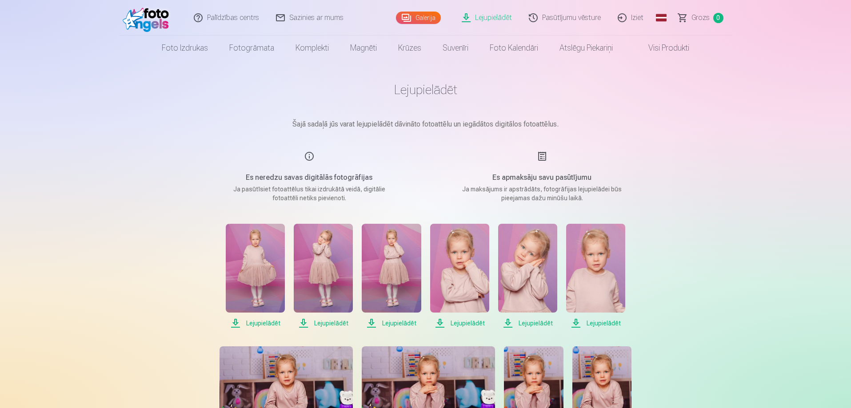
click at [494, 19] on link "Lejupielādēt" at bounding box center [487, 18] width 67 height 36
click at [427, 18] on link "Galerija" at bounding box center [418, 18] width 45 height 12
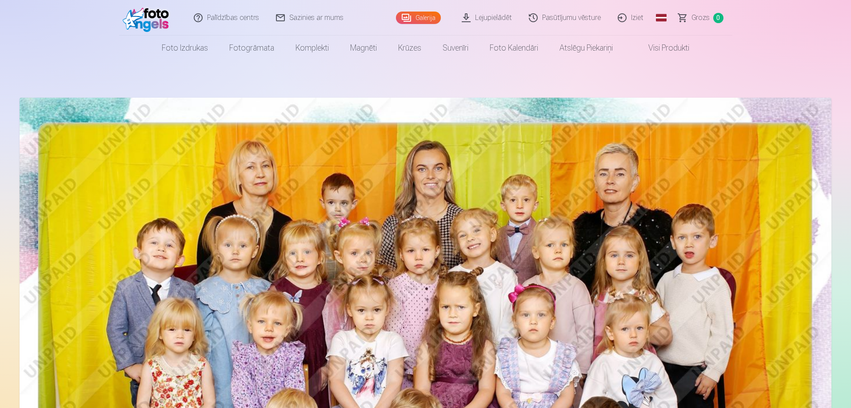
click at [487, 18] on link "Lejupielādēt" at bounding box center [487, 18] width 67 height 36
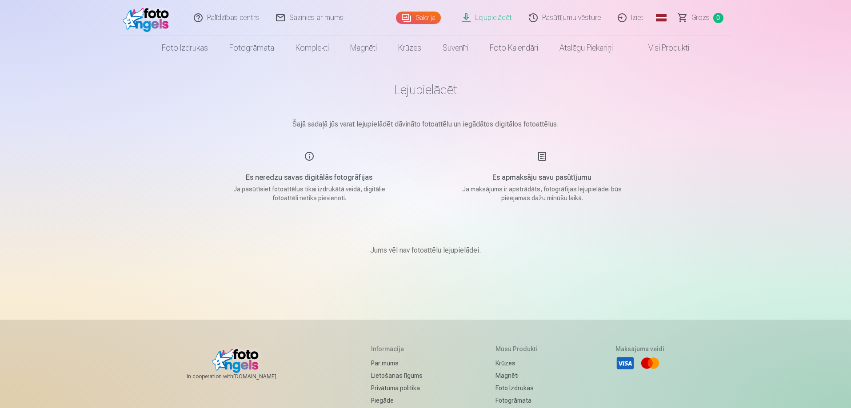
click at [152, 128] on div "Palīdzības centrs Sazinies ar mums Galerija Lejupielādēt Pasūtījumu vēsture Izi…" at bounding box center [425, 282] width 851 height 564
click at [657, 47] on link "Visi produkti" at bounding box center [662, 48] width 76 height 25
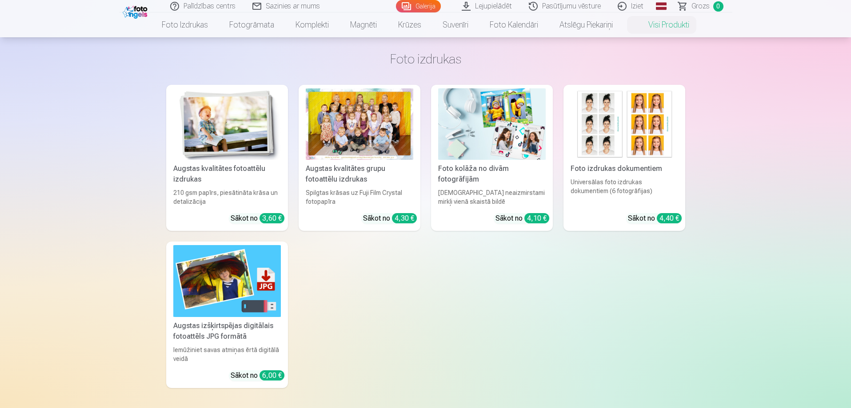
scroll to position [89, 0]
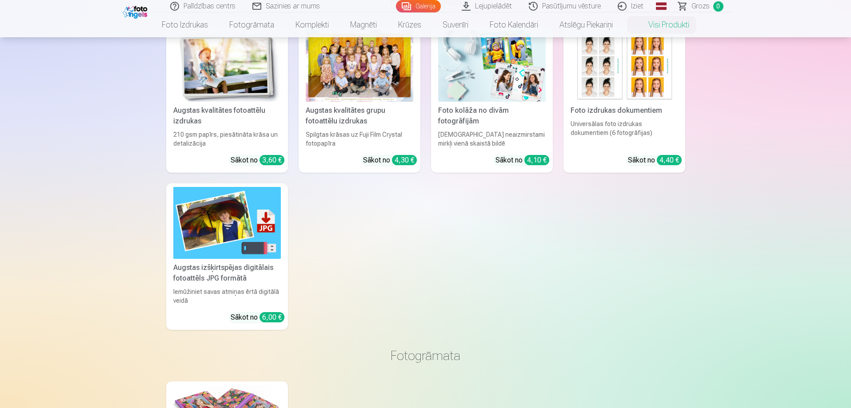
click at [256, 235] on img at bounding box center [227, 223] width 108 height 72
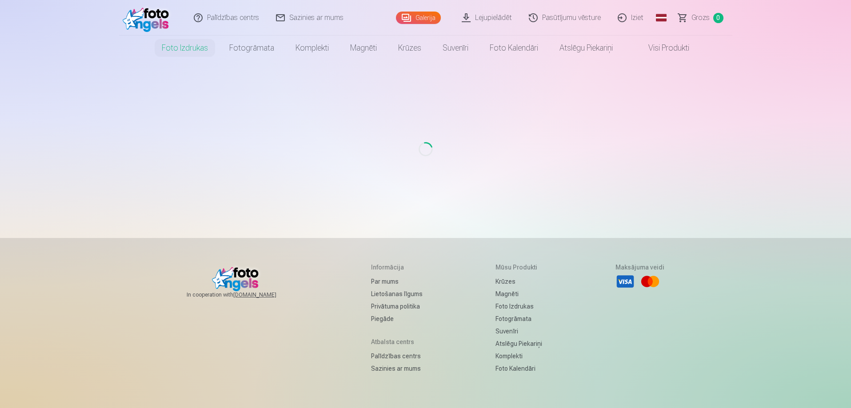
click at [499, 16] on link "Lejupielādēt" at bounding box center [487, 18] width 67 height 36
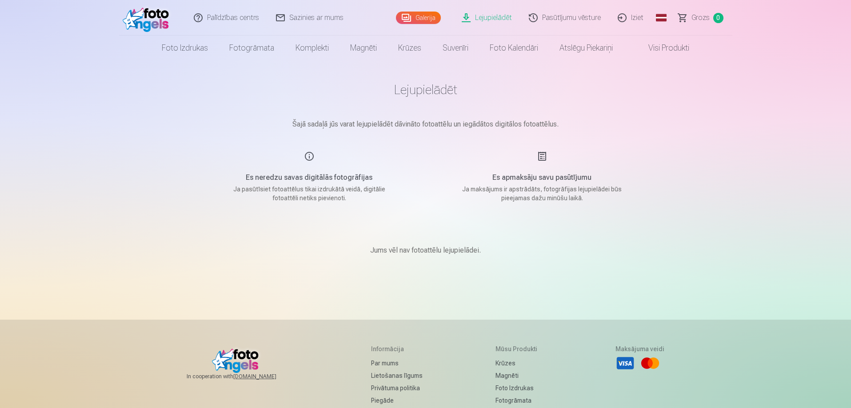
click at [311, 155] on div "Es neredzu savas digitālās fotogrāfijas Ja pasūtīsiet fotoattēlus tikai izdrukā…" at bounding box center [310, 177] width 212 height 52
click at [543, 153] on div "Es apmaksāju savu pasūtījumu Ja maksājums ir apstrādāts, fotogrāfijas lejupielā…" at bounding box center [542, 177] width 212 height 52
click at [438, 259] on div "Jums vēl nav fotoattēlu lejupielādei." at bounding box center [426, 250] width 444 height 53
click at [437, 247] on p "Jums vēl nav fotoattēlu lejupielādei." at bounding box center [425, 250] width 111 height 11
click at [631, 16] on link "Iziet" at bounding box center [631, 18] width 43 height 36
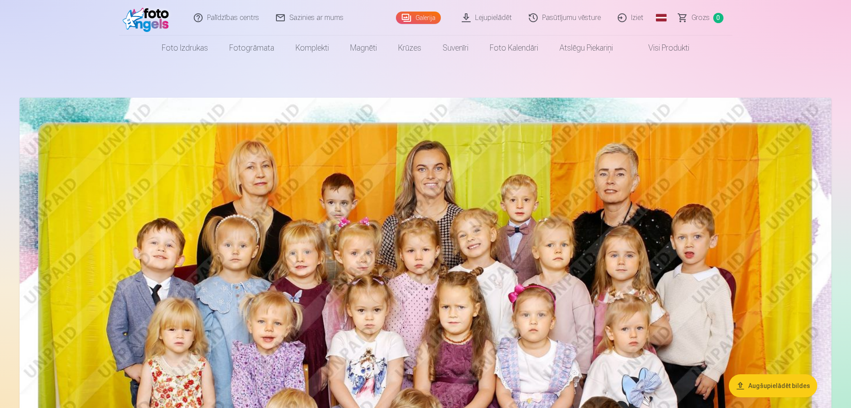
click at [635, 19] on link "Iziet" at bounding box center [631, 18] width 43 height 36
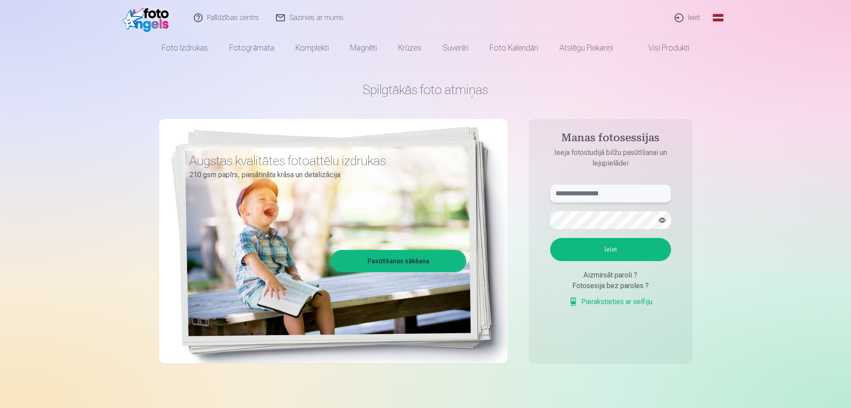
type input "**********"
click at [607, 248] on button "Ieiet" at bounding box center [610, 249] width 121 height 23
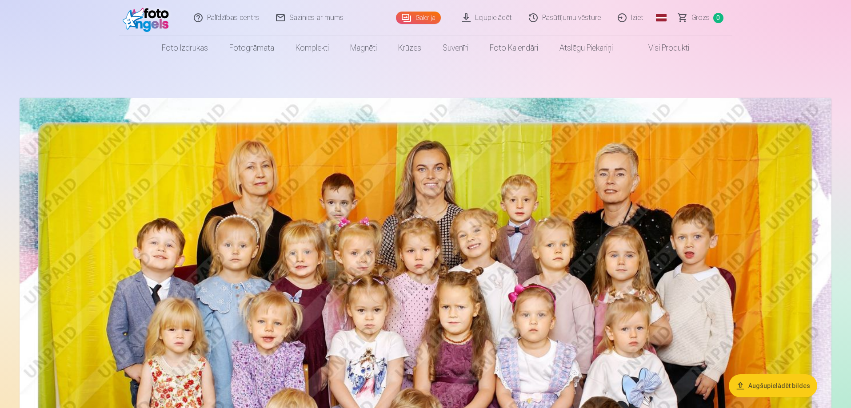
click at [497, 16] on link "Lejupielādēt" at bounding box center [487, 18] width 67 height 36
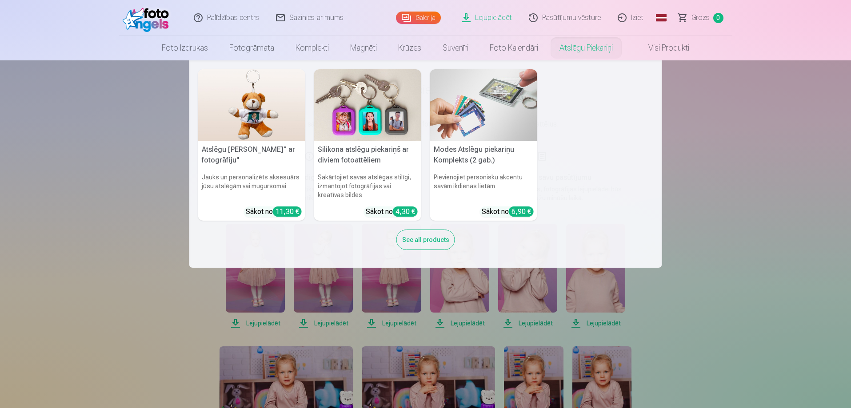
click at [742, 257] on nav "Atslēgu piekariņš Lācītis" ar fotogrāfiju" Jauks un personalizēts aksesuārs jūs…" at bounding box center [425, 164] width 851 height 208
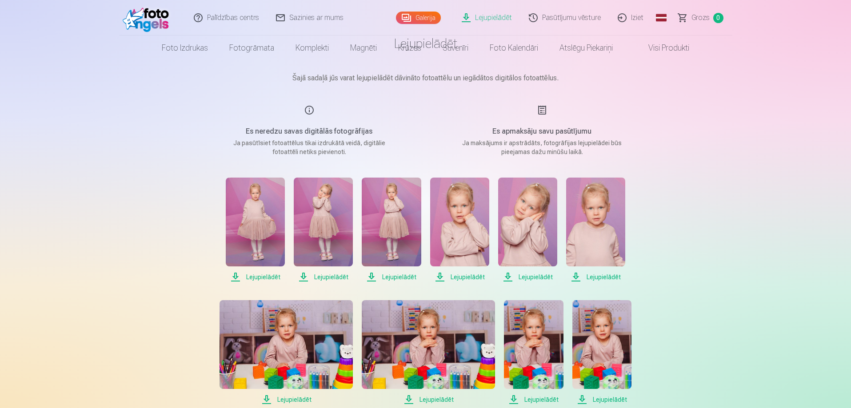
scroll to position [89, 0]
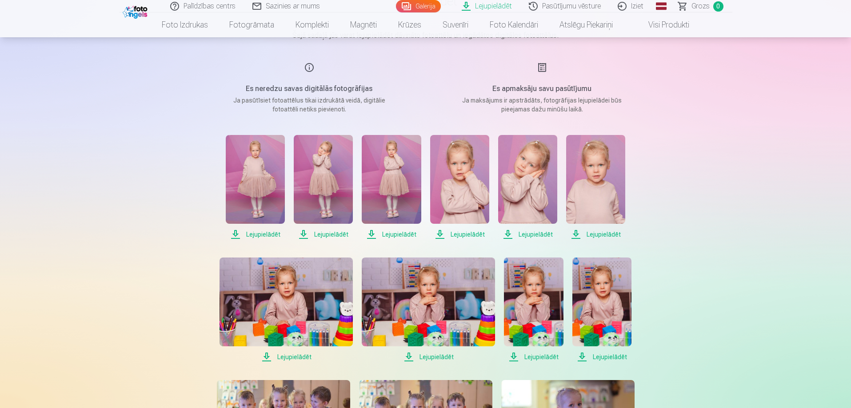
click at [268, 235] on span "Lejupielādēt" at bounding box center [255, 234] width 59 height 11
click at [340, 234] on span "Lejupielādēt" at bounding box center [323, 234] width 59 height 11
click at [404, 233] on span "Lejupielādēt" at bounding box center [391, 234] width 59 height 11
click at [468, 236] on span "Lejupielādēt" at bounding box center [459, 234] width 59 height 11
click at [459, 237] on span "Lejupielādēt" at bounding box center [459, 234] width 59 height 11
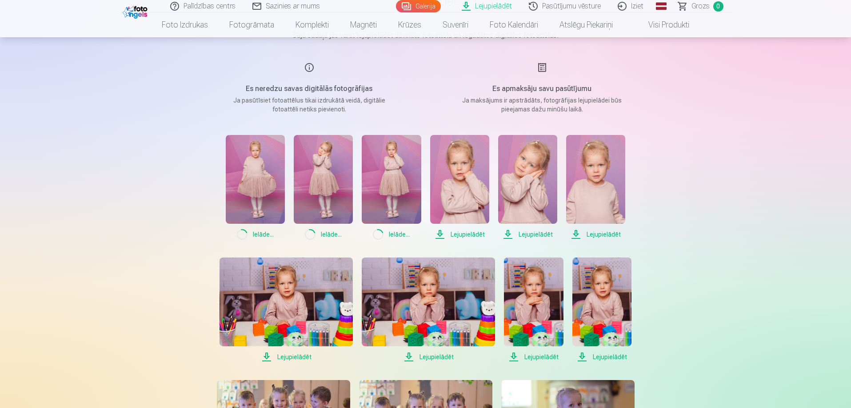
click at [534, 238] on span "Lejupielādēt" at bounding box center [527, 234] width 59 height 11
click at [614, 236] on span "Lejupielādēt" at bounding box center [595, 234] width 59 height 11
click at [299, 358] on span "Lejupielādēt" at bounding box center [286, 357] width 133 height 11
click at [446, 357] on span "Lejupielādēt" at bounding box center [428, 357] width 133 height 11
click at [535, 359] on span "Lejupielādēt" at bounding box center [533, 357] width 59 height 11
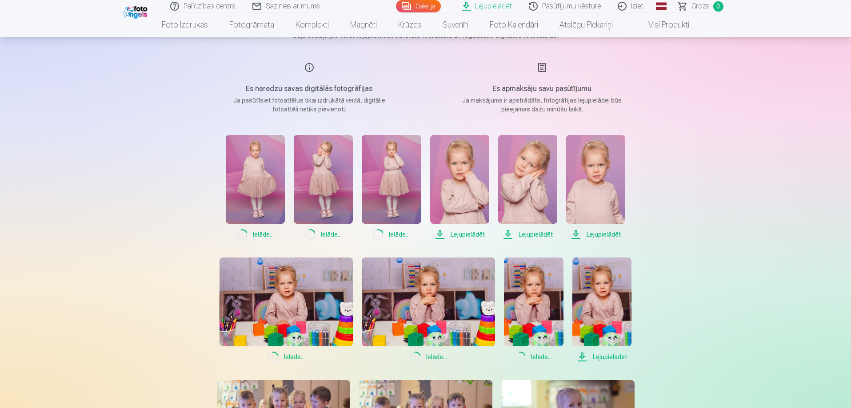
click at [594, 358] on span "Lejupielādēt" at bounding box center [601, 357] width 59 height 11
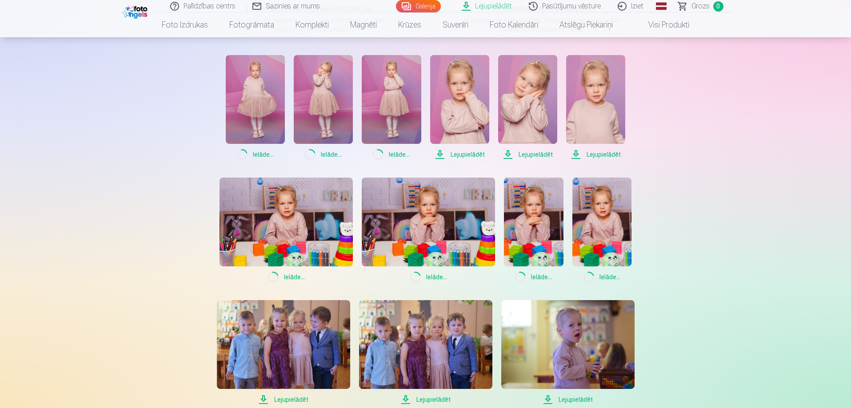
scroll to position [311, 0]
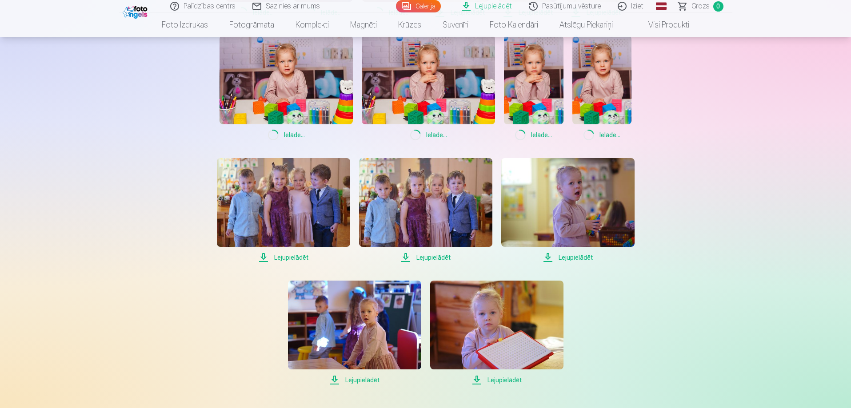
click at [578, 258] on span "Lejupielādēt" at bounding box center [567, 257] width 133 height 11
click at [419, 258] on span "Lejupielādēt" at bounding box center [425, 257] width 133 height 11
click at [288, 259] on span "Lejupielādēt" at bounding box center [283, 257] width 133 height 11
click at [351, 380] on span "Lejupielādēt" at bounding box center [354, 380] width 133 height 11
click at [513, 381] on span "Lejupielādēt" at bounding box center [496, 380] width 133 height 11
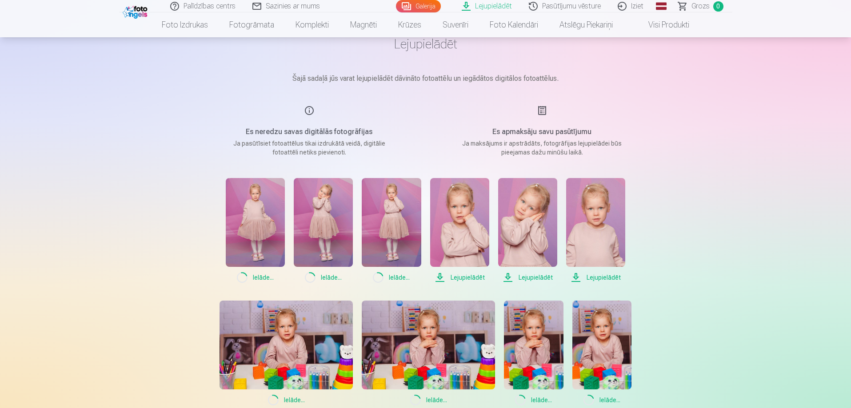
scroll to position [44, 0]
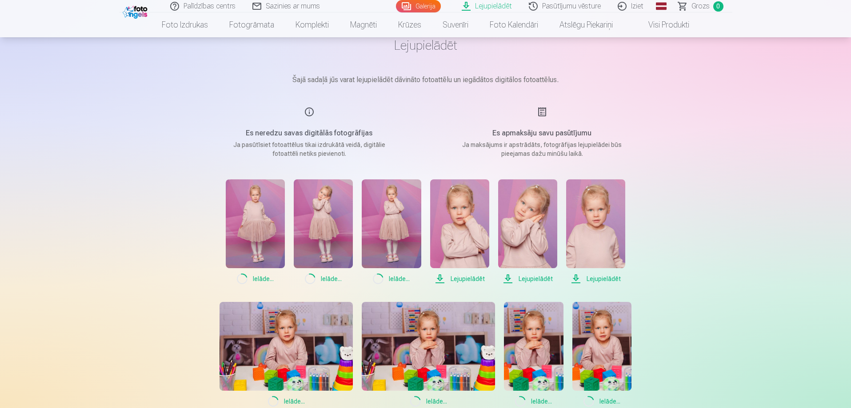
click at [253, 277] on span "Loading... Ielāde ..." at bounding box center [255, 279] width 59 height 11
click at [260, 227] on img at bounding box center [255, 224] width 59 height 89
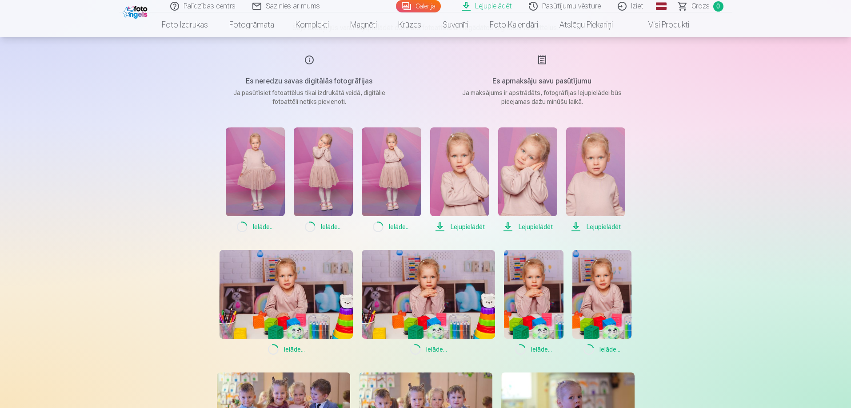
scroll to position [0, 0]
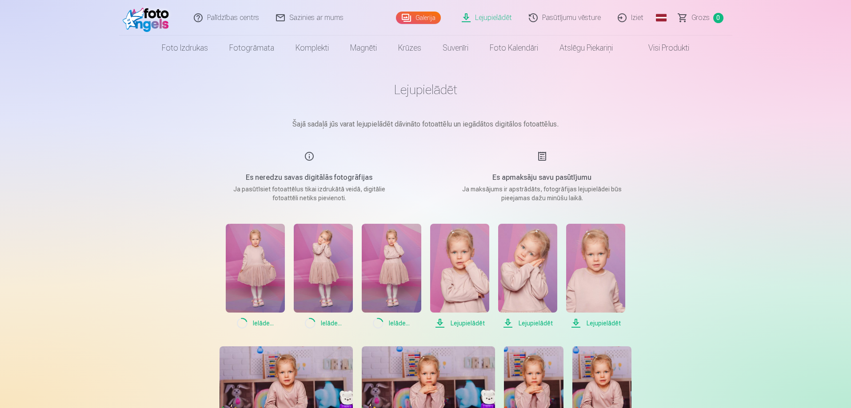
click at [392, 261] on img at bounding box center [391, 268] width 59 height 89
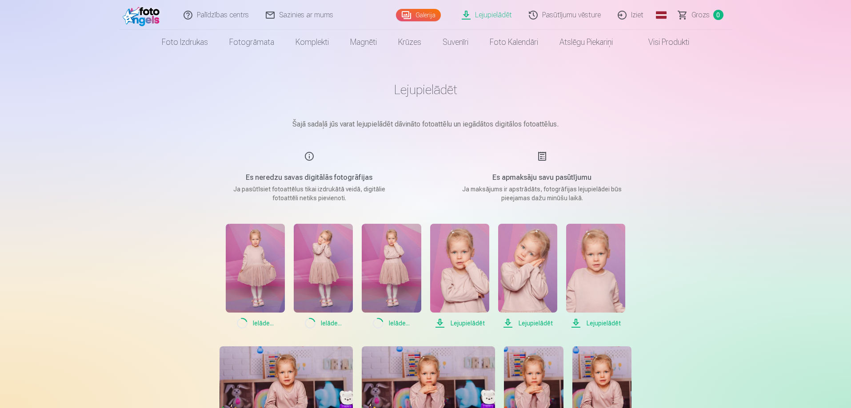
scroll to position [89, 0]
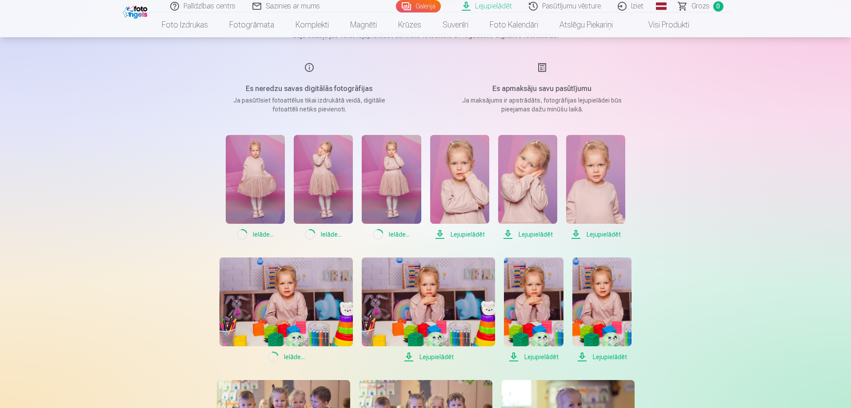
click at [386, 156] on img at bounding box center [391, 179] width 59 height 89
click at [388, 234] on span "Loading... Ielāde ..." at bounding box center [391, 234] width 59 height 11
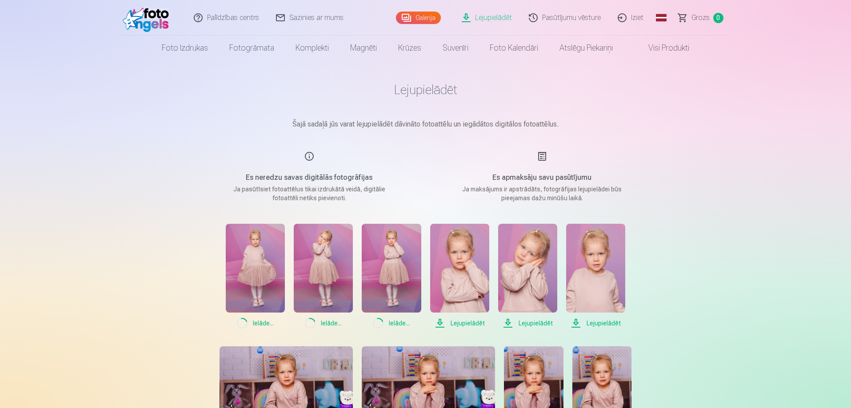
click at [562, 20] on link "Pasūtījumu vēsture" at bounding box center [565, 18] width 89 height 36
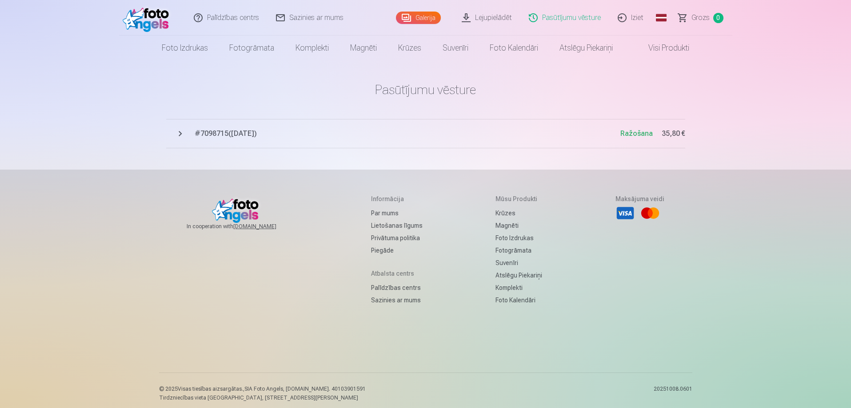
click at [214, 135] on span "# 7098715 ( [DATE] )" at bounding box center [408, 133] width 426 height 11
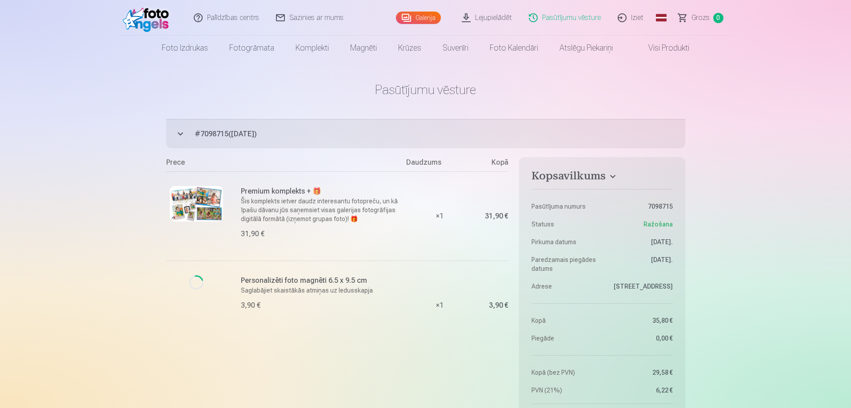
click at [488, 20] on link "Lejupielādēt" at bounding box center [487, 18] width 67 height 36
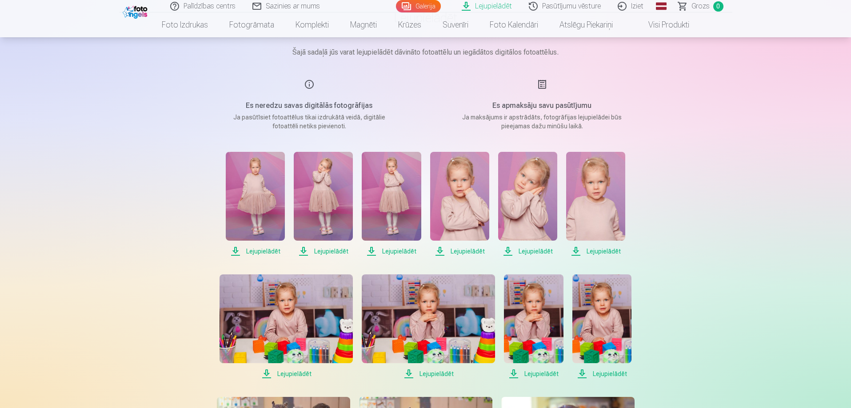
scroll to position [89, 0]
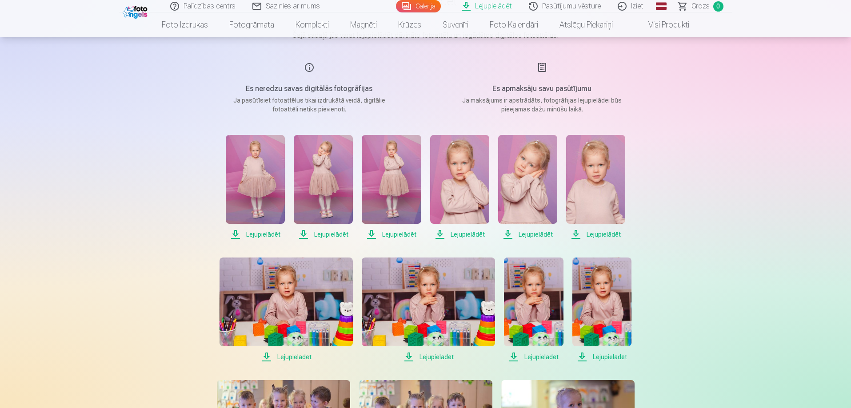
click at [332, 232] on span "Lejupielādēt" at bounding box center [323, 234] width 59 height 11
drag, startPoint x: 387, startPoint y: 236, endPoint x: 375, endPoint y: 244, distance: 15.3
click at [388, 236] on span "Lejupielādēt" at bounding box center [391, 234] width 59 height 11
click at [268, 234] on span "Lejupielādēt" at bounding box center [255, 234] width 59 height 11
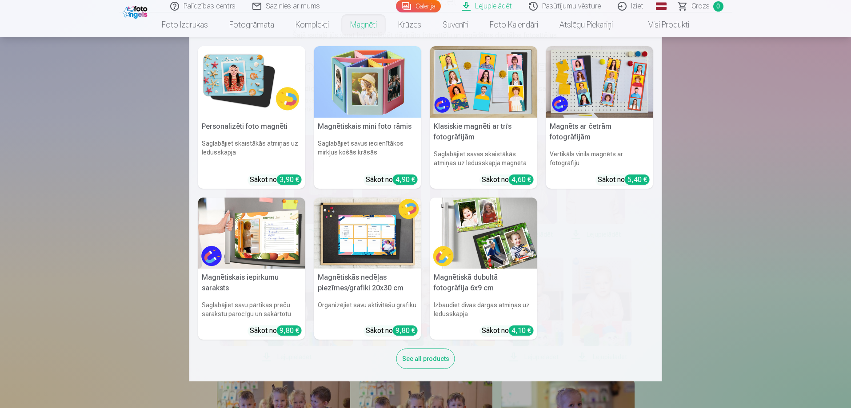
click at [771, 150] on nav "Personalizēti foto magnēti Saglabājiet skaistākās atmiņas uz ledusskapja Sākot …" at bounding box center [425, 209] width 851 height 344
